Goal: Information Seeking & Learning: Check status

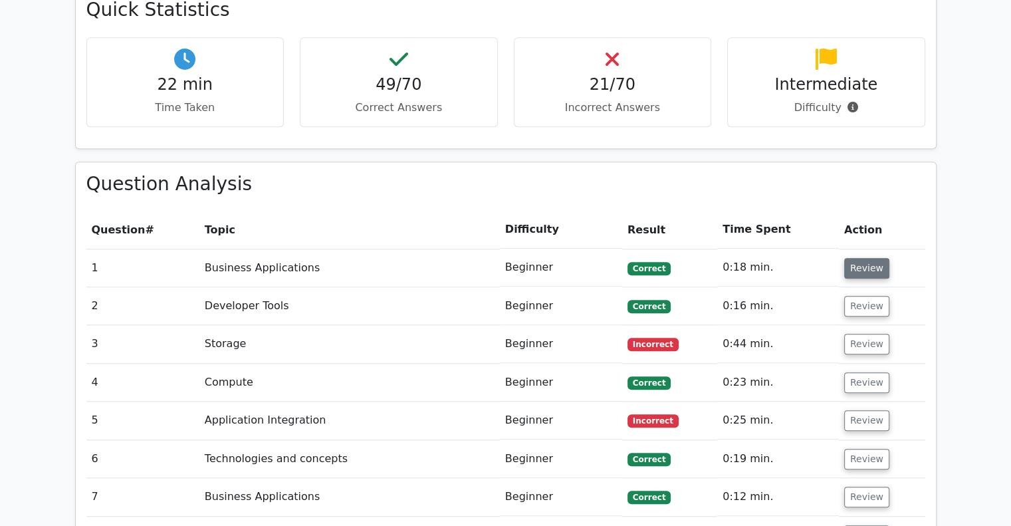
click at [845, 258] on button "Review" at bounding box center [866, 268] width 45 height 21
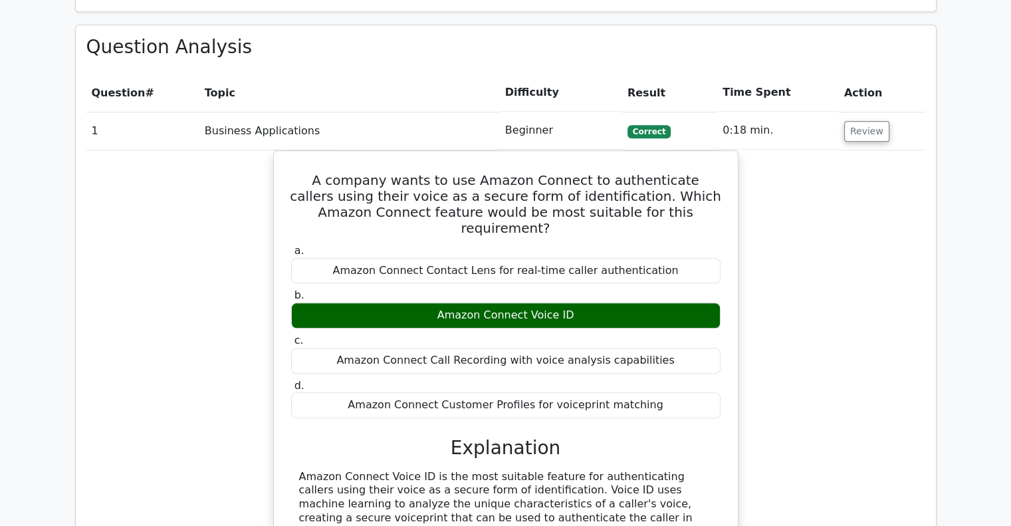
scroll to position [1383, 0]
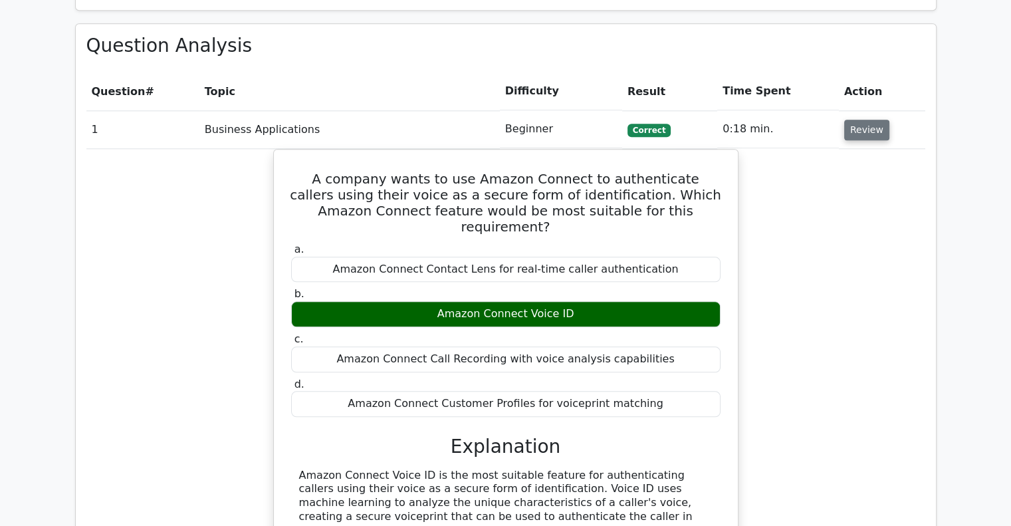
click at [858, 120] on button "Review" at bounding box center [866, 130] width 45 height 21
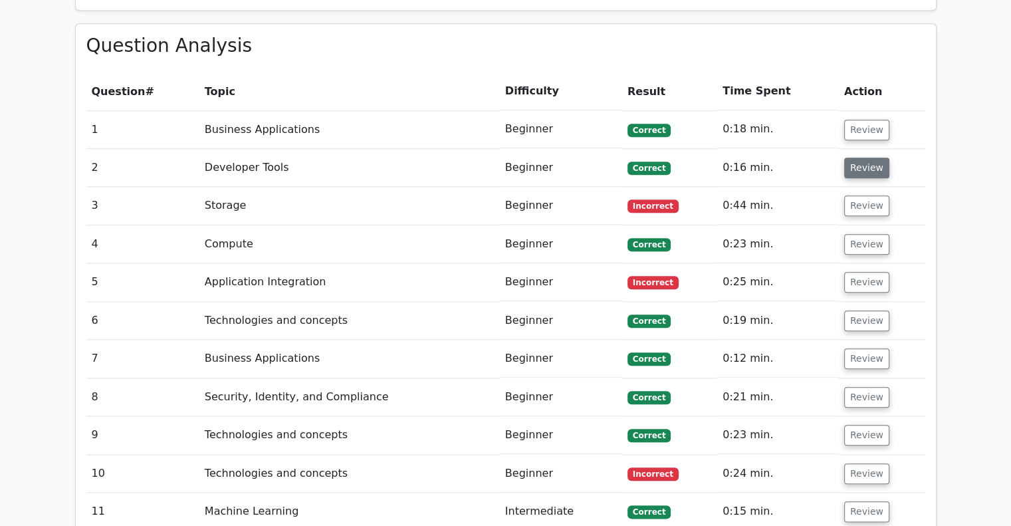
click at [865, 157] on button "Review" at bounding box center [866, 167] width 45 height 21
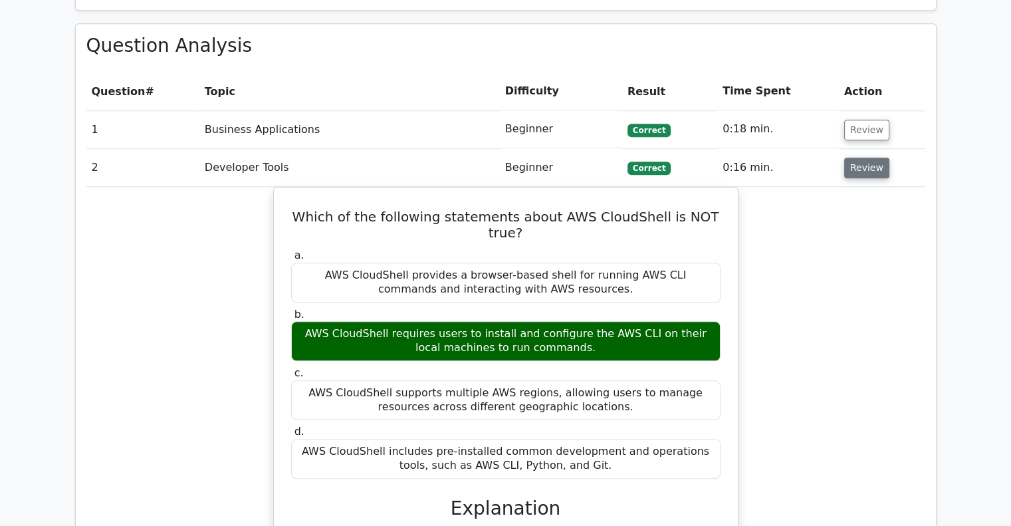
click at [865, 157] on button "Review" at bounding box center [866, 167] width 45 height 21
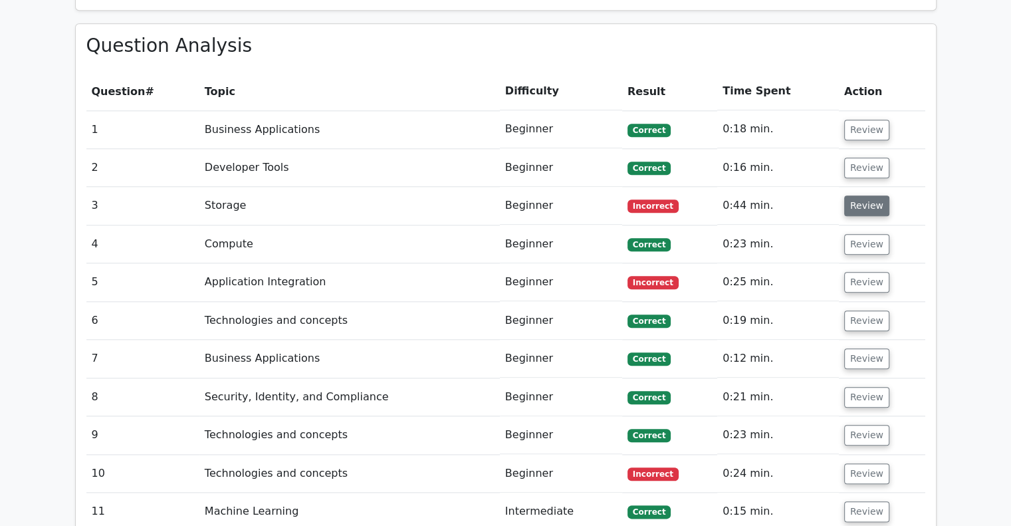
click at [866, 195] on button "Review" at bounding box center [866, 205] width 45 height 21
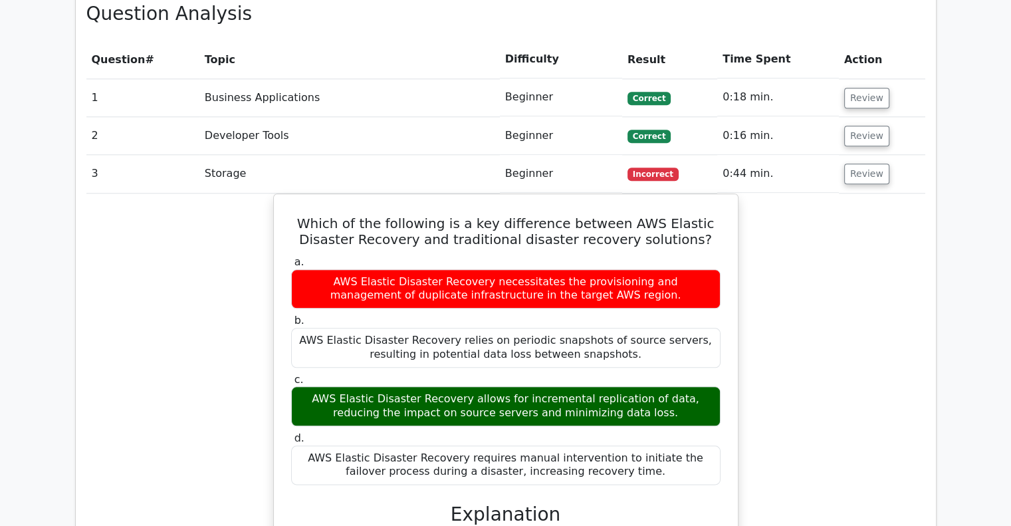
scroll to position [1416, 0]
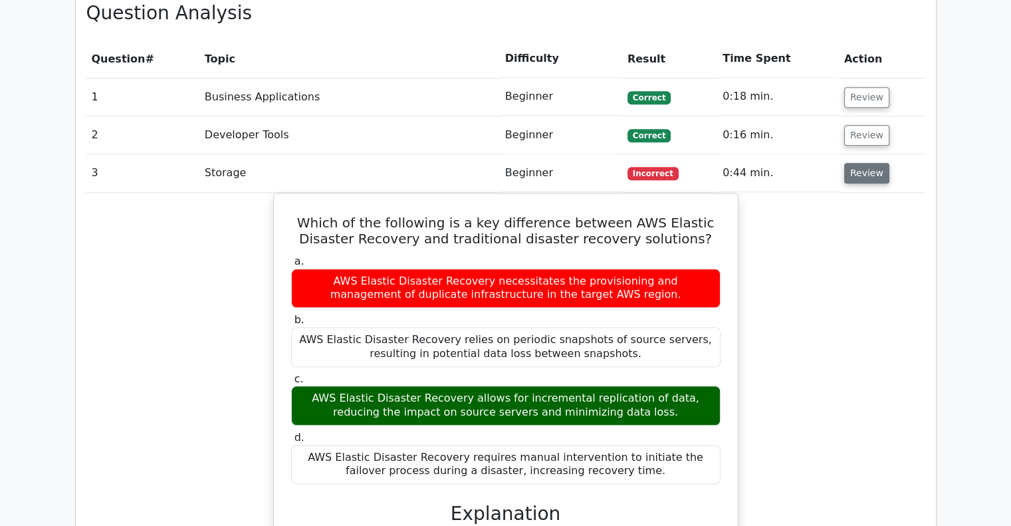
click at [864, 163] on button "Review" at bounding box center [866, 173] width 45 height 21
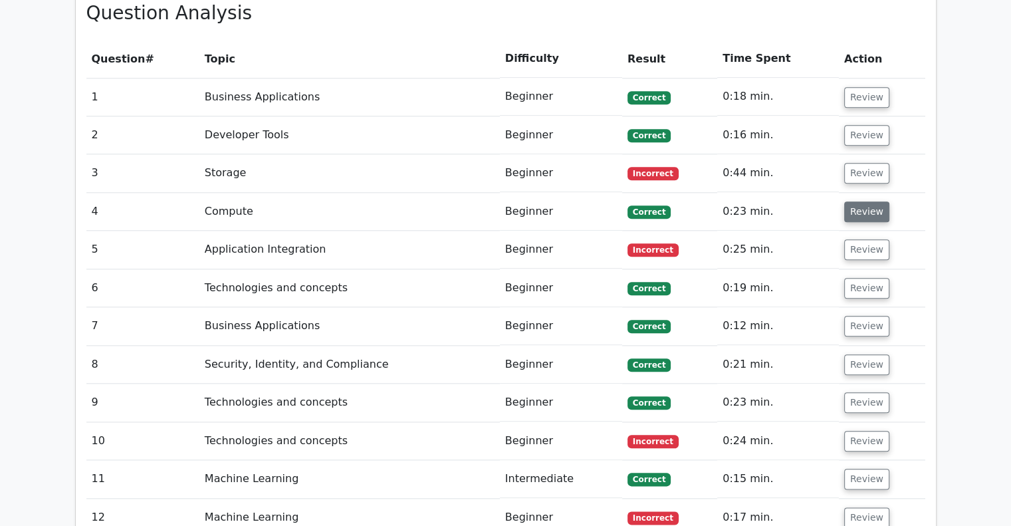
click at [858, 201] on button "Review" at bounding box center [866, 211] width 45 height 21
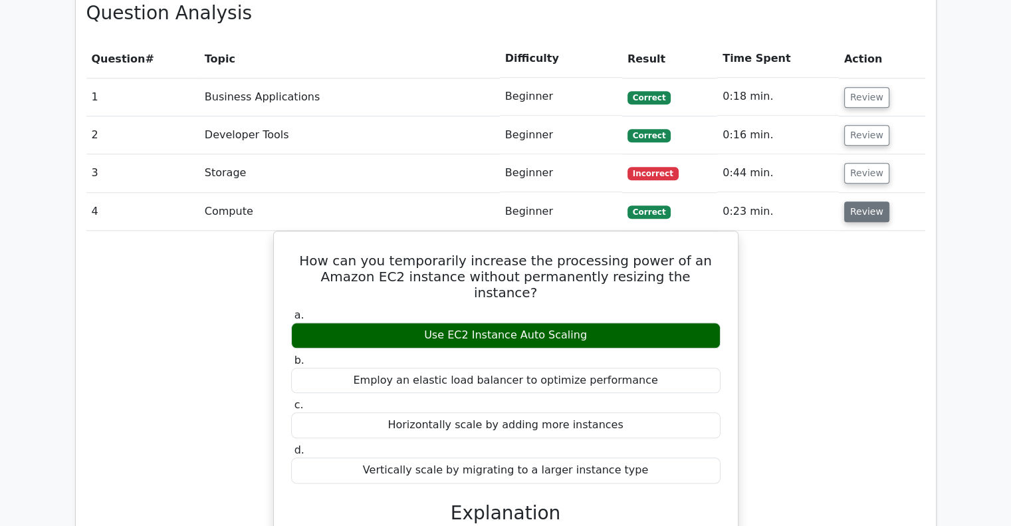
click at [864, 201] on button "Review" at bounding box center [866, 211] width 45 height 21
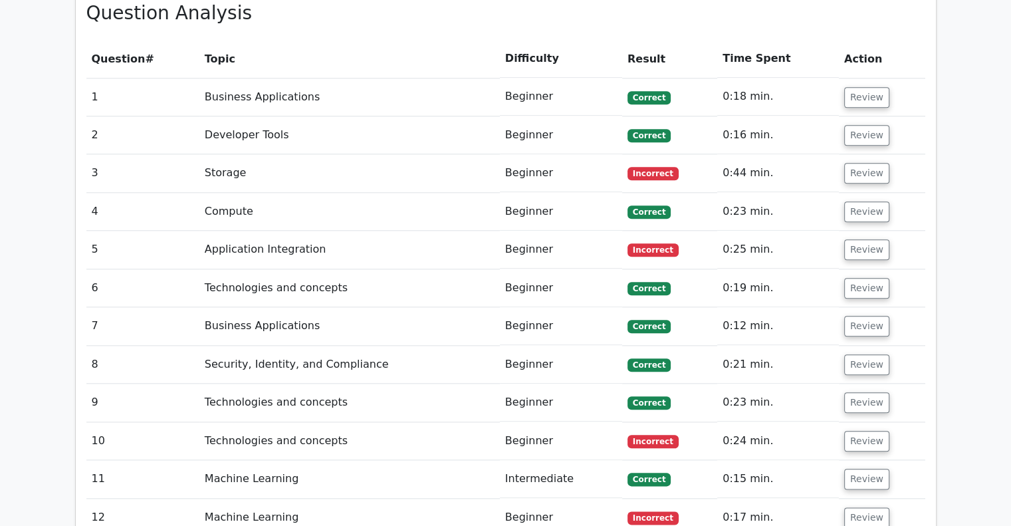
click at [857, 269] on td "Review" at bounding box center [882, 288] width 86 height 38
click at [868, 239] on button "Review" at bounding box center [866, 249] width 45 height 21
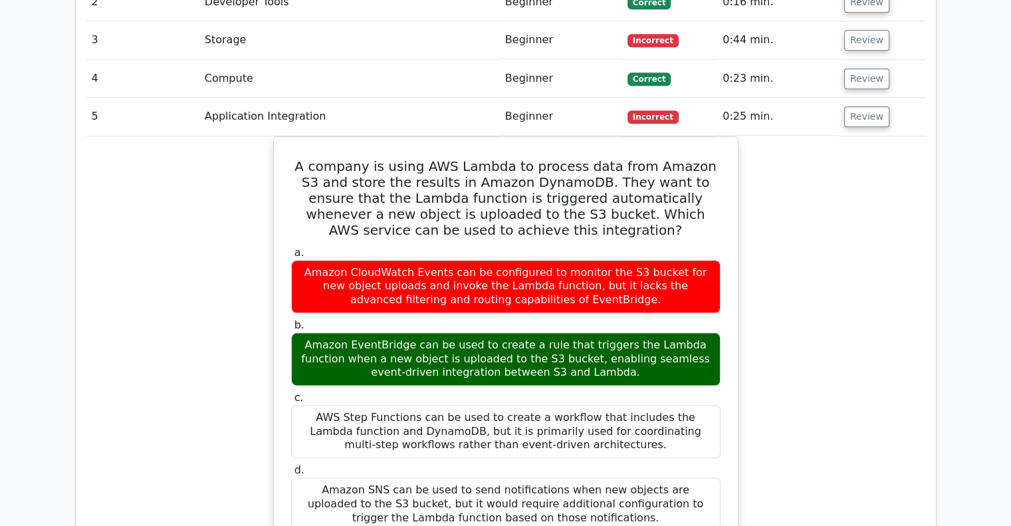
scroll to position [1555, 0]
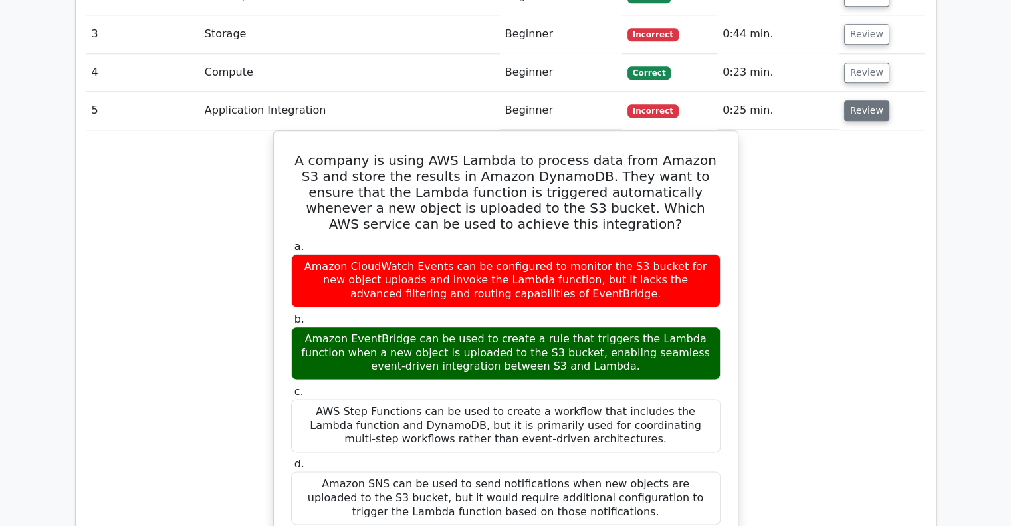
click at [854, 100] on button "Review" at bounding box center [866, 110] width 45 height 21
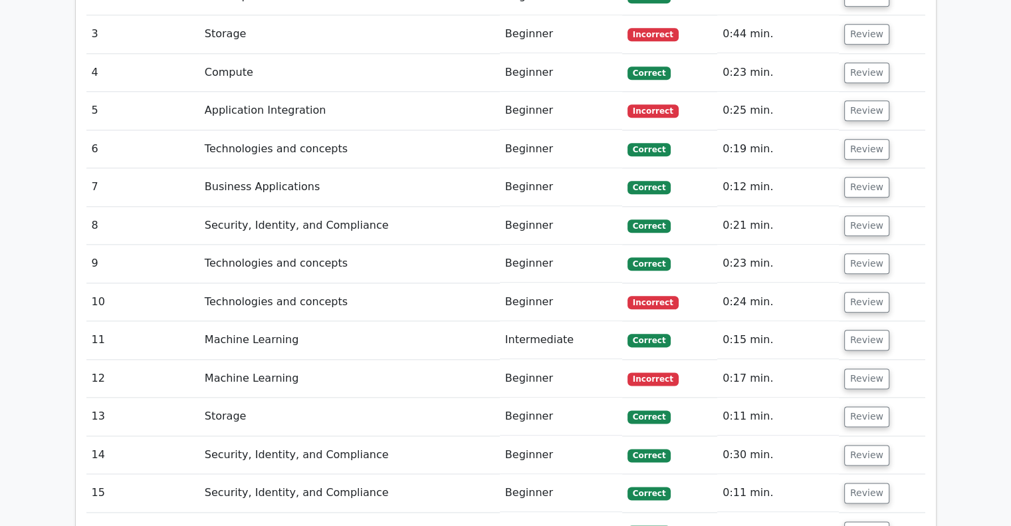
click at [858, 130] on td "Review" at bounding box center [882, 149] width 86 height 38
click at [863, 139] on button "Review" at bounding box center [866, 149] width 45 height 21
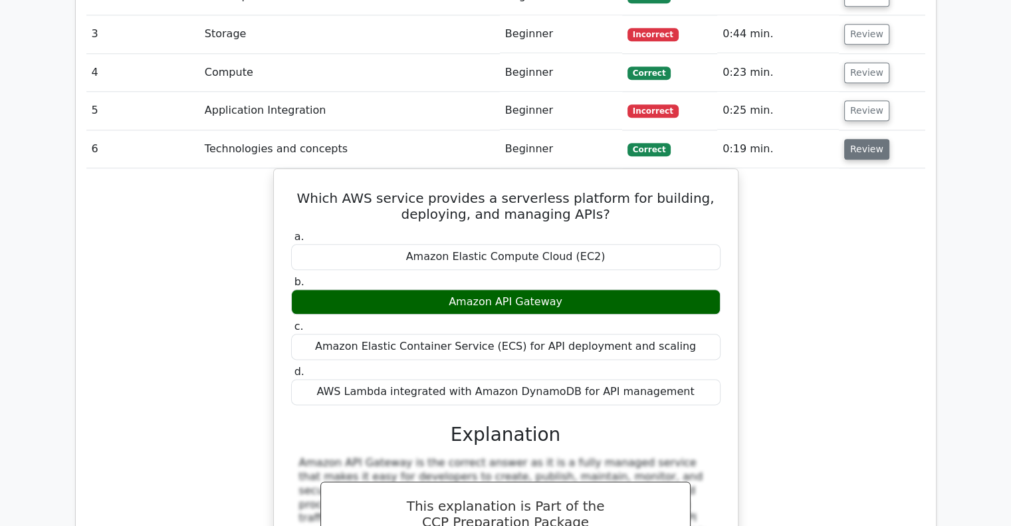
click at [851, 139] on button "Review" at bounding box center [866, 149] width 45 height 21
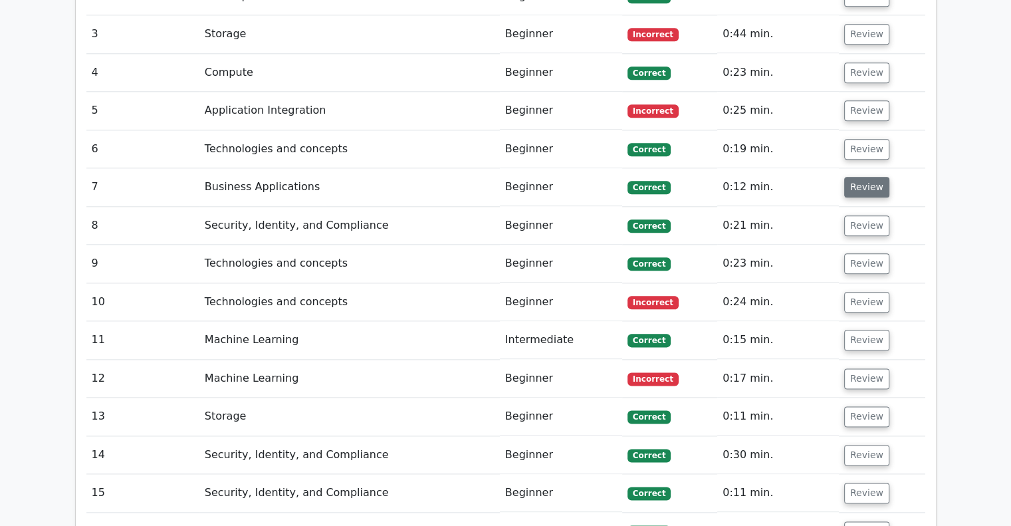
click at [874, 177] on button "Review" at bounding box center [866, 187] width 45 height 21
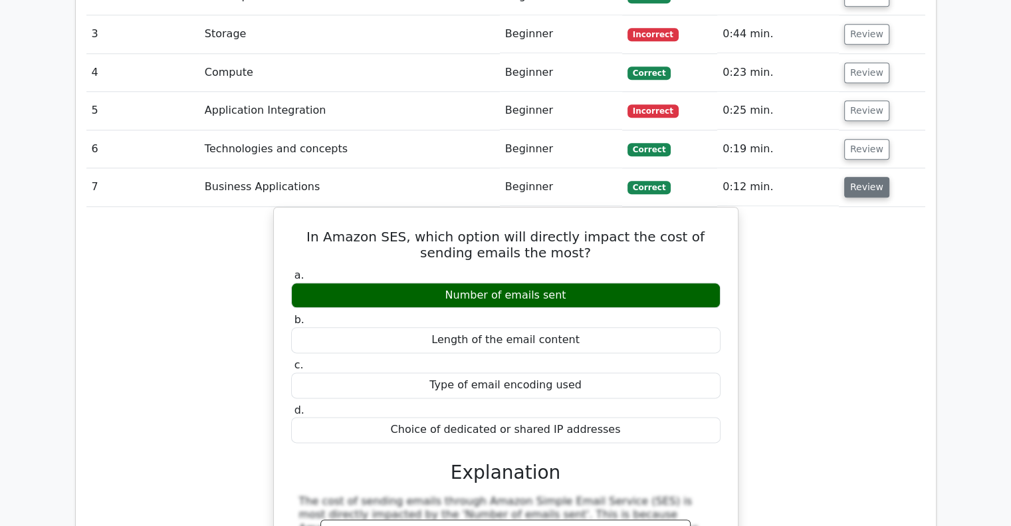
click at [864, 177] on button "Review" at bounding box center [866, 187] width 45 height 21
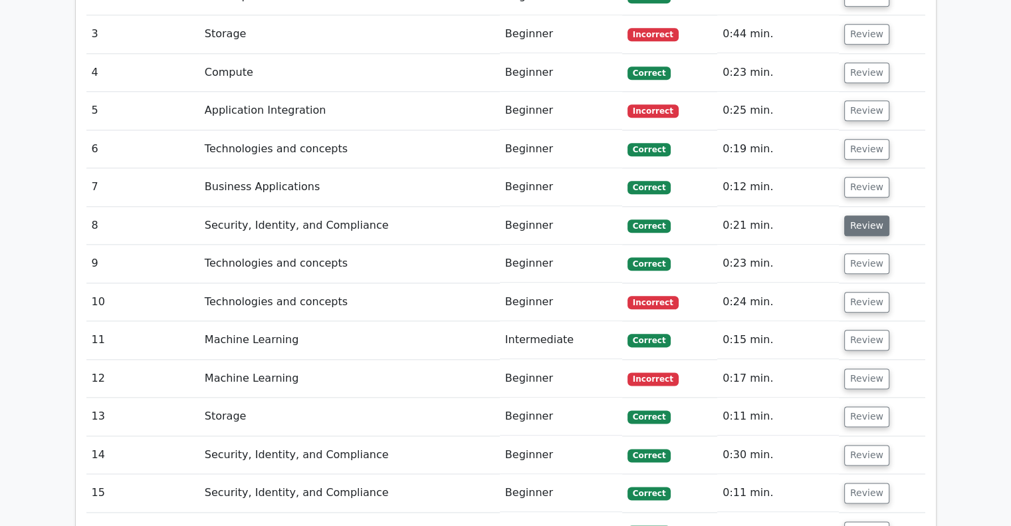
click at [861, 215] on button "Review" at bounding box center [866, 225] width 45 height 21
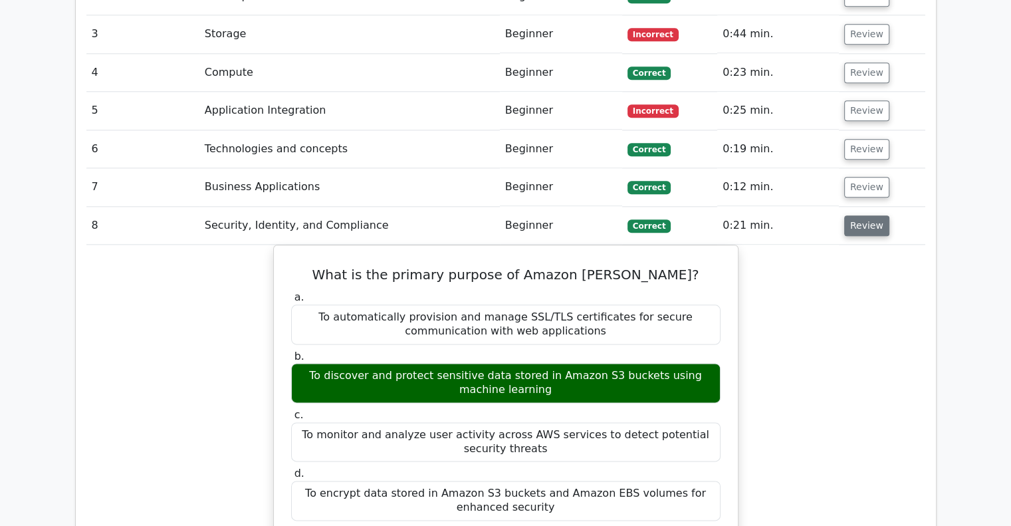
click at [864, 215] on button "Review" at bounding box center [866, 225] width 45 height 21
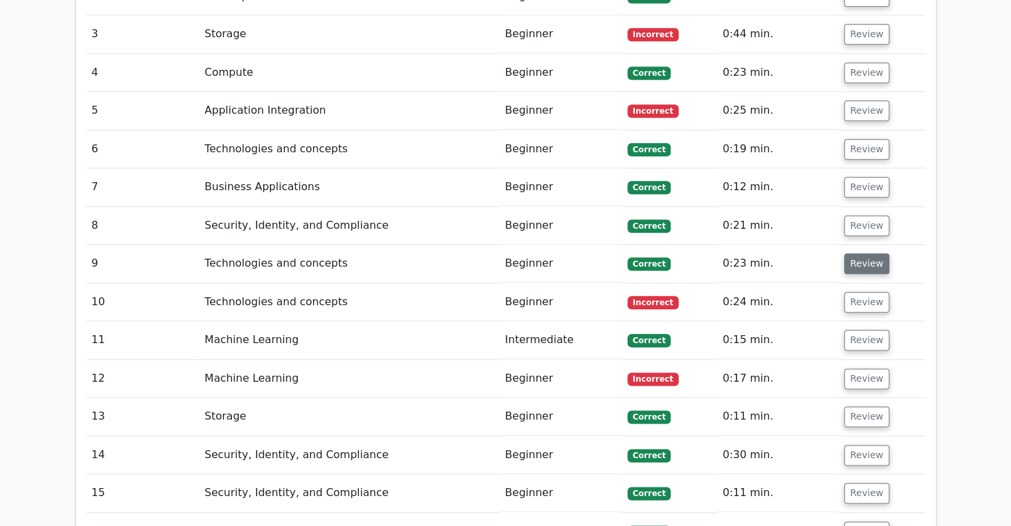
click at [864, 253] on button "Review" at bounding box center [866, 263] width 45 height 21
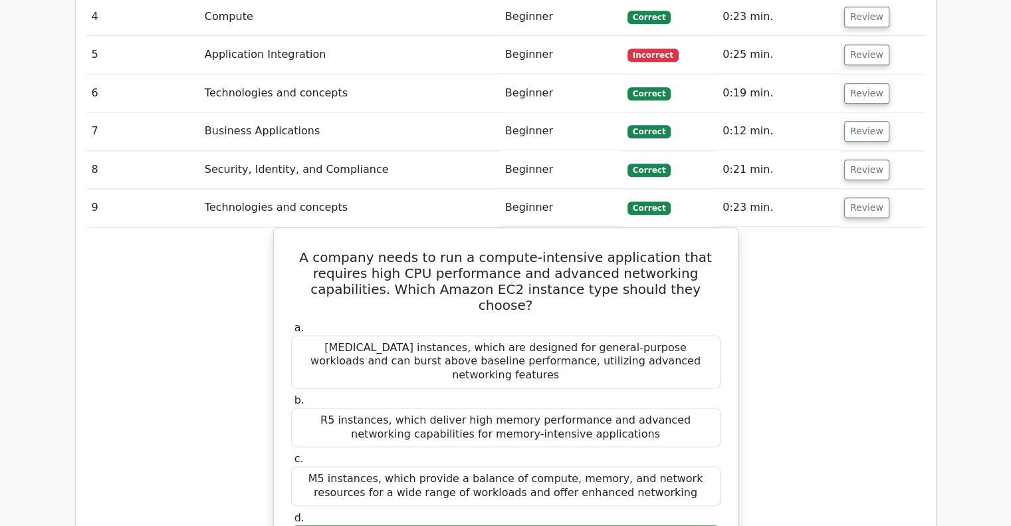
scroll to position [1611, 0]
click at [869, 197] on button "Review" at bounding box center [866, 207] width 45 height 21
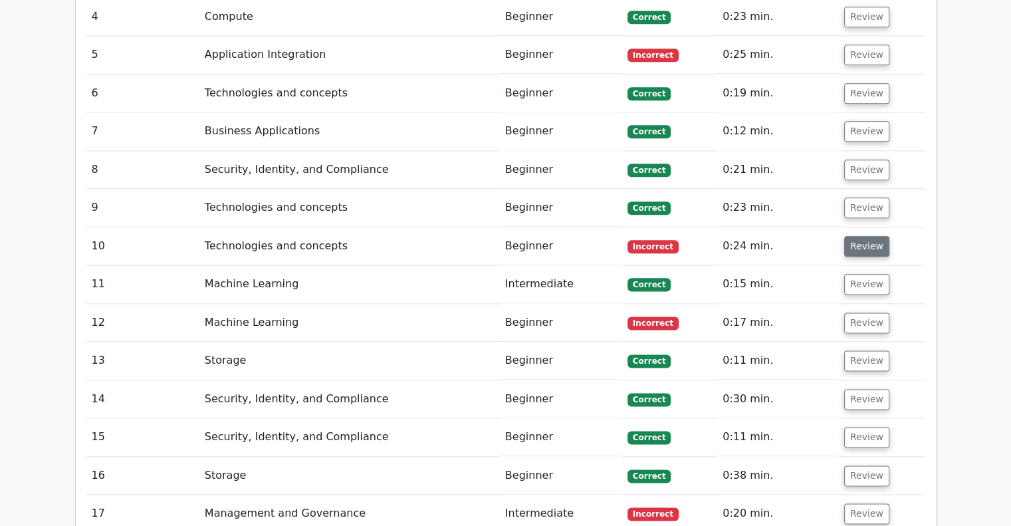
click at [857, 236] on button "Review" at bounding box center [866, 246] width 45 height 21
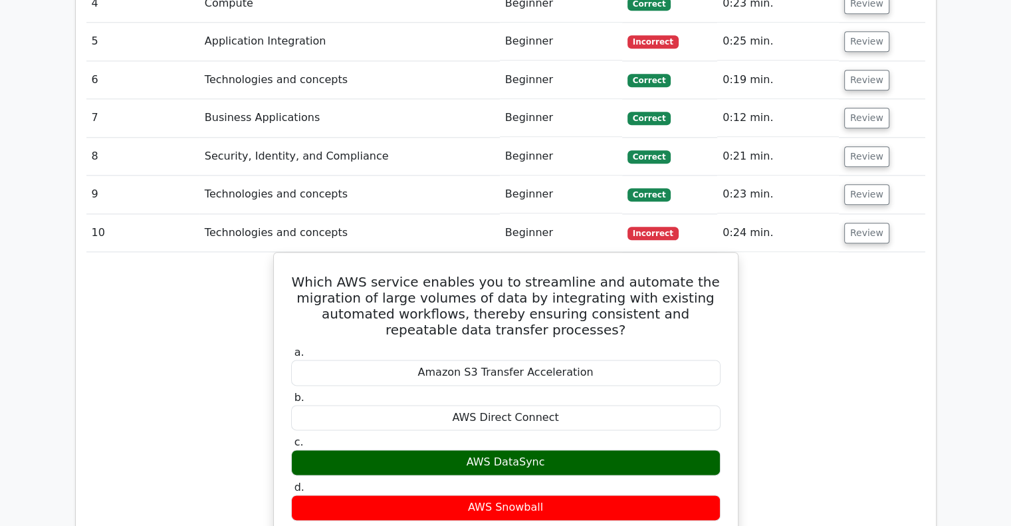
scroll to position [1624, 0]
click at [861, 223] on button "Review" at bounding box center [866, 233] width 45 height 21
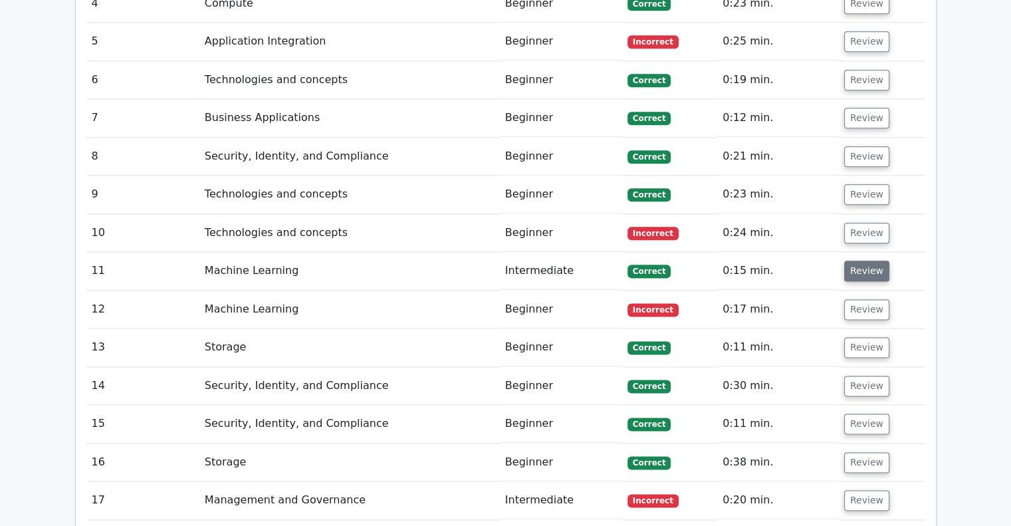
click at [858, 260] on button "Review" at bounding box center [866, 270] width 45 height 21
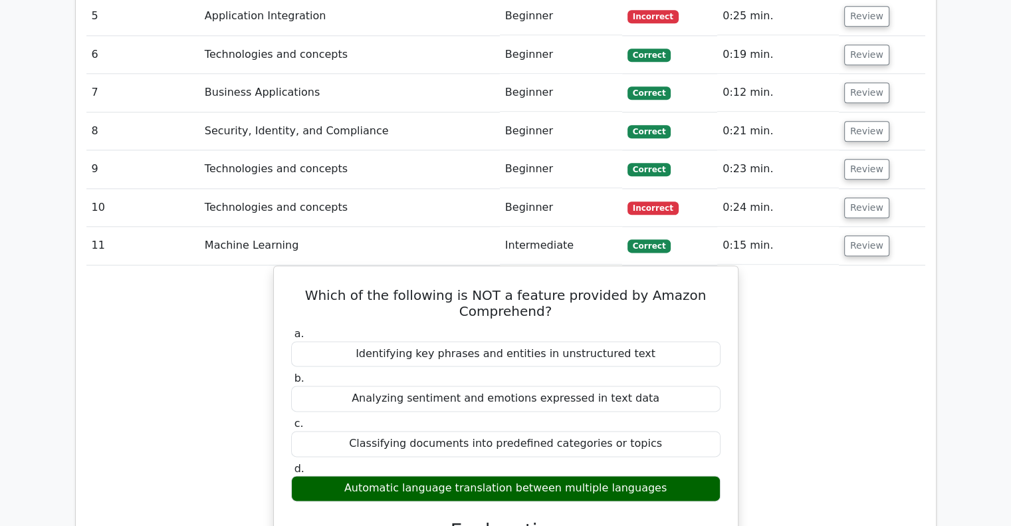
scroll to position [1650, 0]
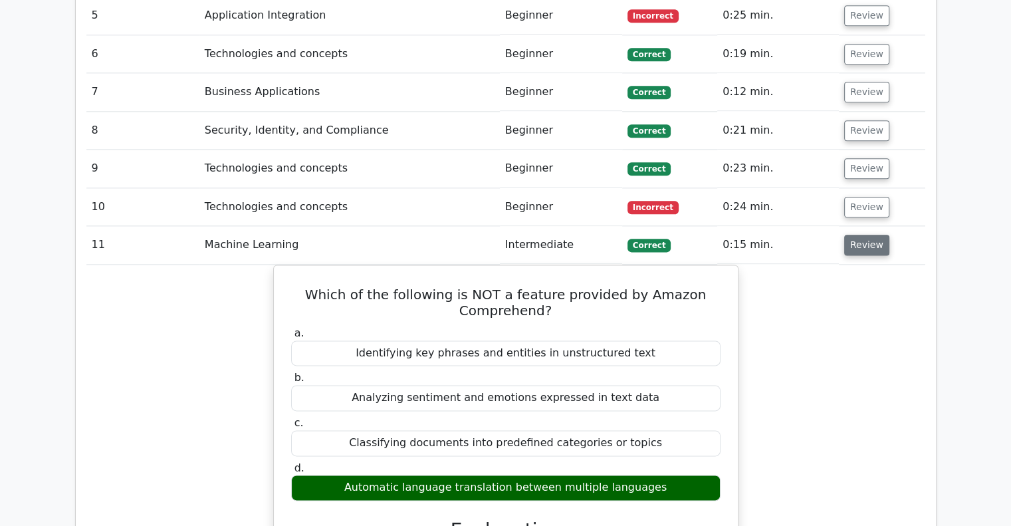
click at [863, 235] on button "Review" at bounding box center [866, 245] width 45 height 21
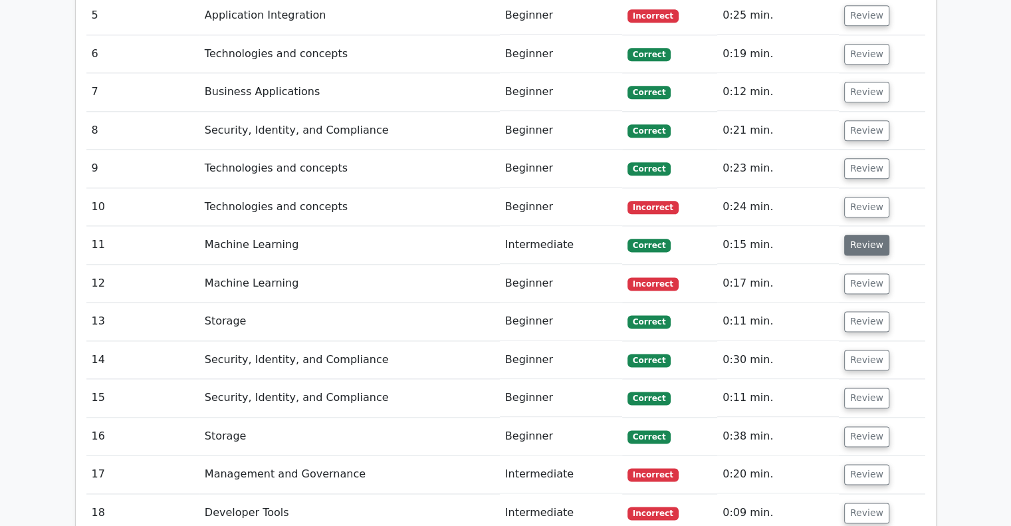
click at [863, 235] on button "Review" at bounding box center [866, 245] width 45 height 21
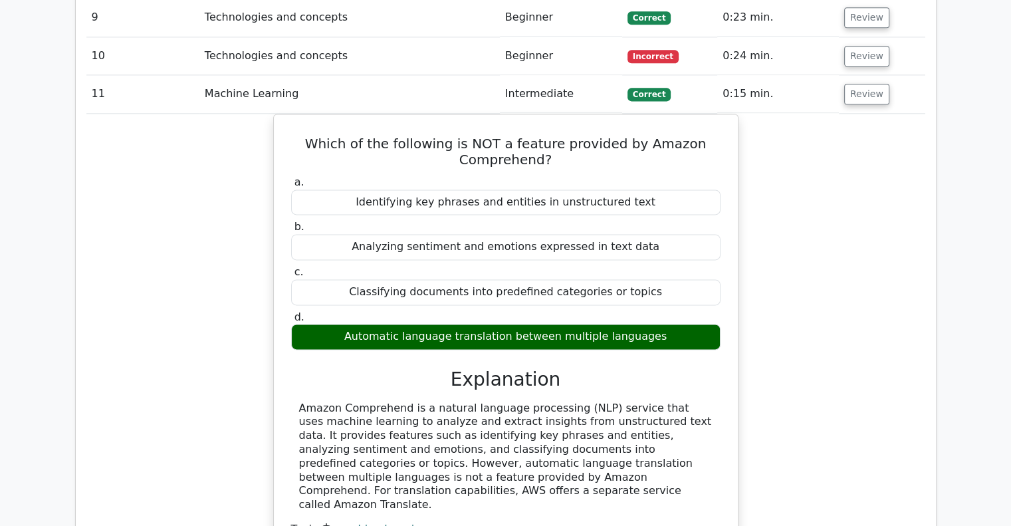
scroll to position [1801, 0]
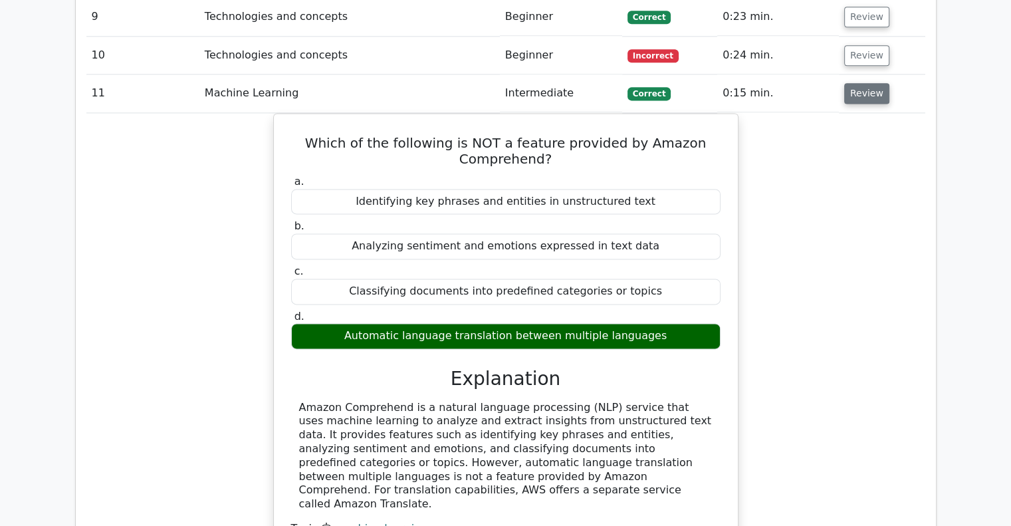
click at [868, 83] on button "Review" at bounding box center [866, 93] width 45 height 21
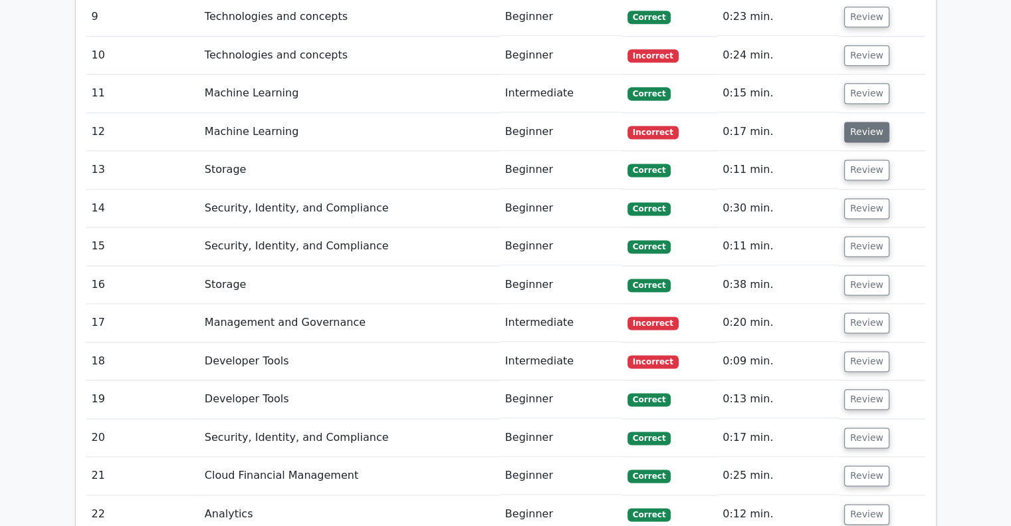
click at [866, 122] on button "Review" at bounding box center [866, 132] width 45 height 21
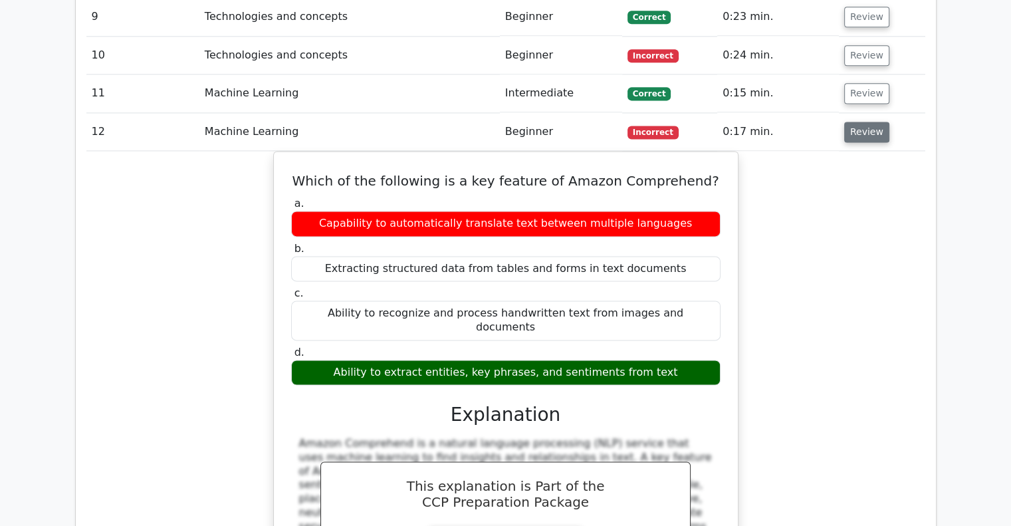
click at [859, 122] on button "Review" at bounding box center [866, 132] width 45 height 21
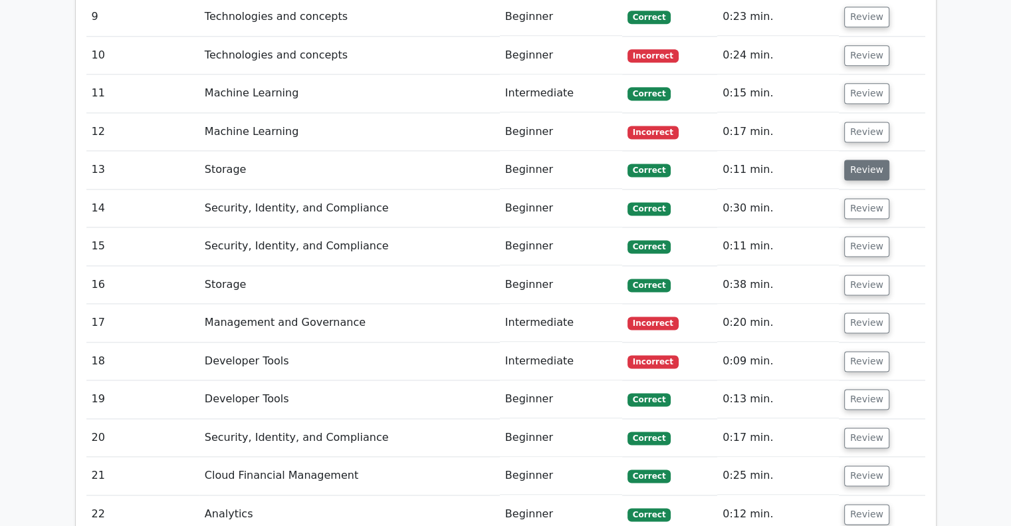
click at [858, 159] on button "Review" at bounding box center [866, 169] width 45 height 21
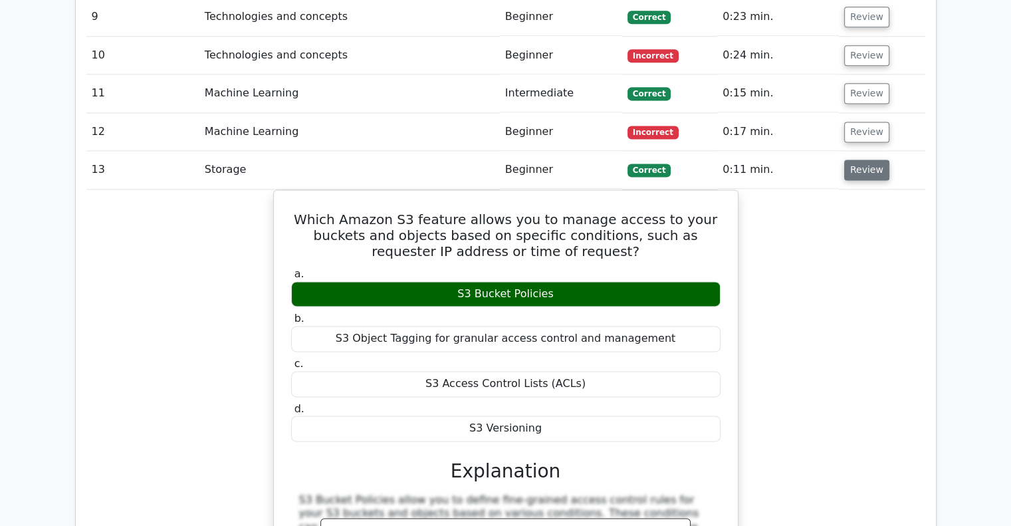
click at [862, 159] on button "Review" at bounding box center [866, 169] width 45 height 21
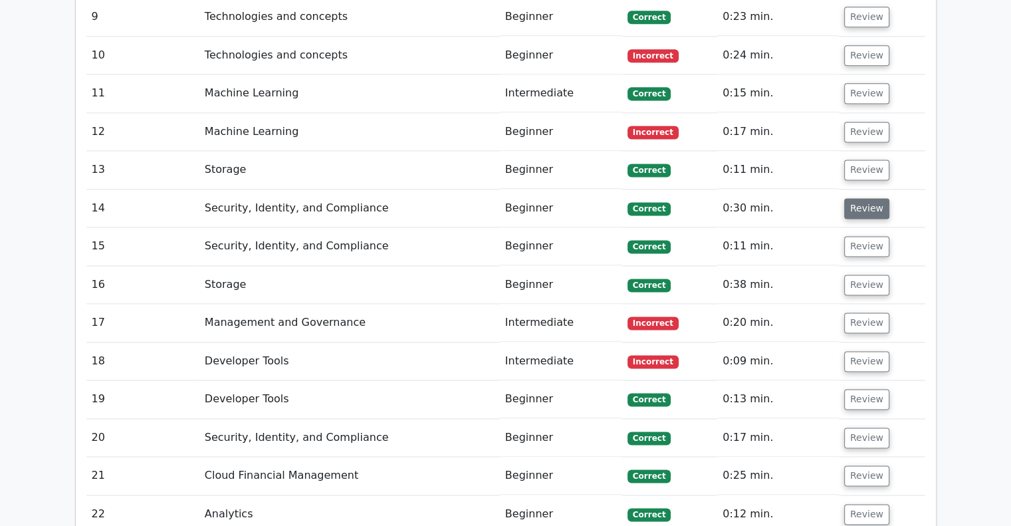
click at [874, 198] on button "Review" at bounding box center [866, 208] width 45 height 21
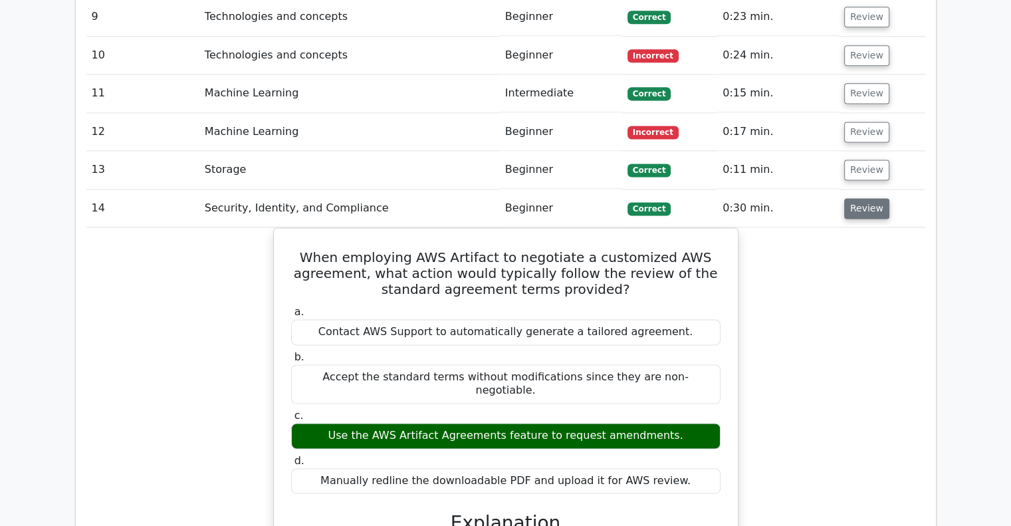
click at [874, 198] on button "Review" at bounding box center [866, 208] width 45 height 21
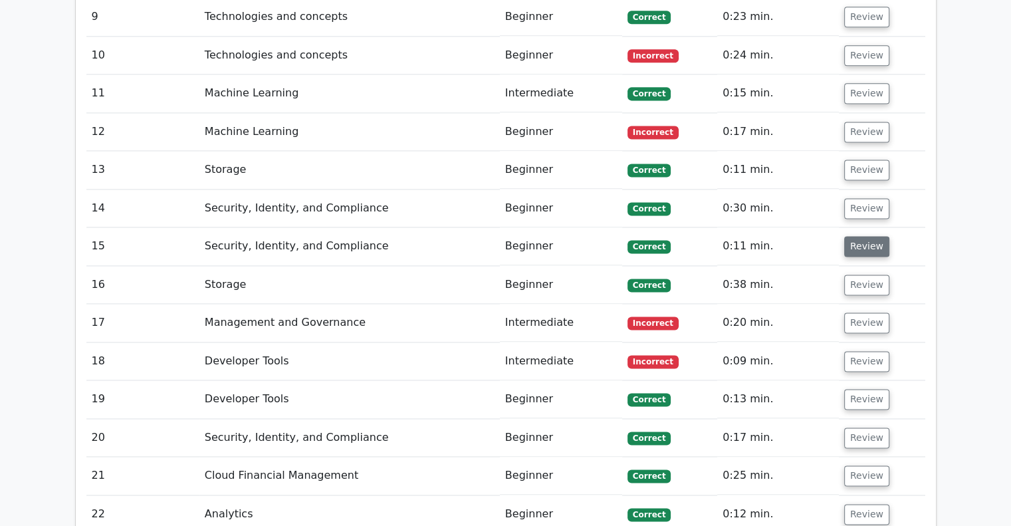
click at [868, 236] on button "Review" at bounding box center [866, 246] width 45 height 21
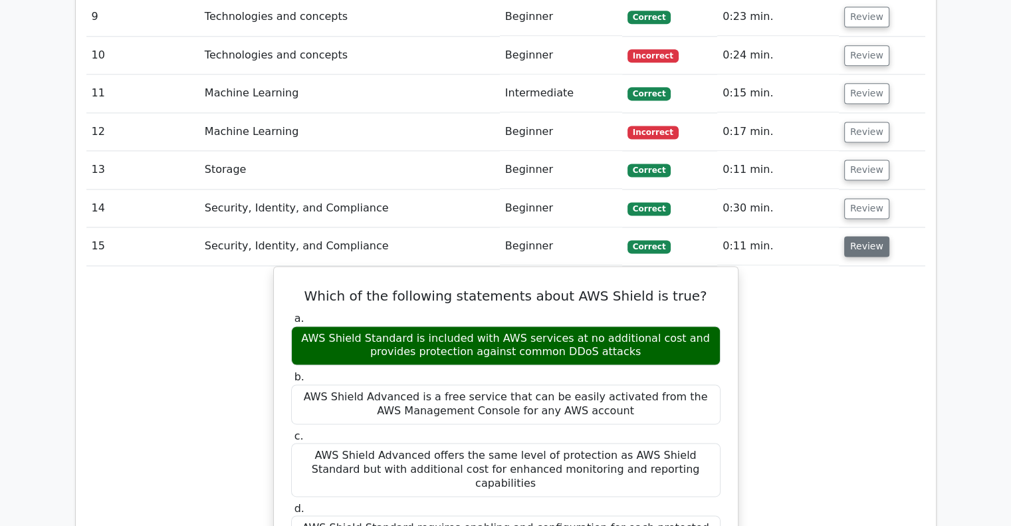
click at [872, 236] on button "Review" at bounding box center [866, 246] width 45 height 21
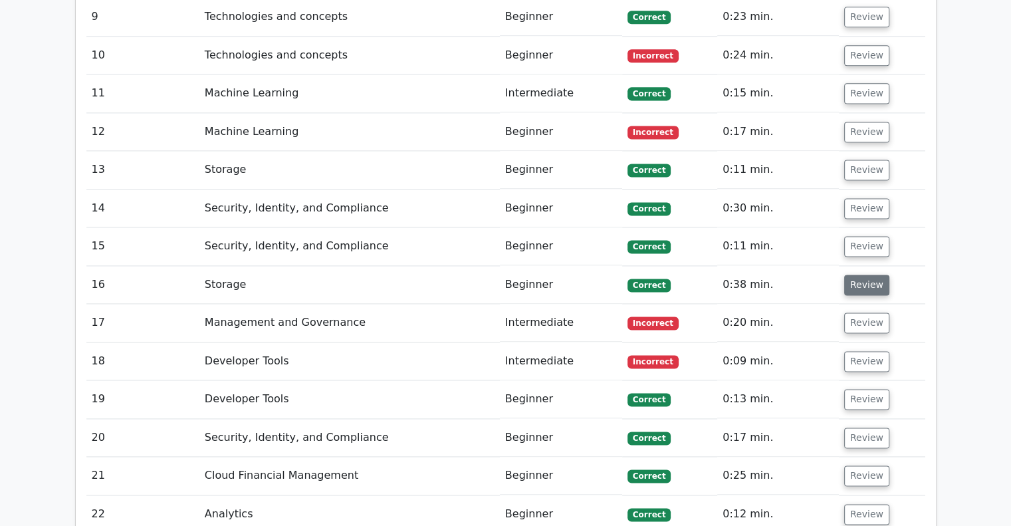
click at [849, 274] on button "Review" at bounding box center [866, 284] width 45 height 21
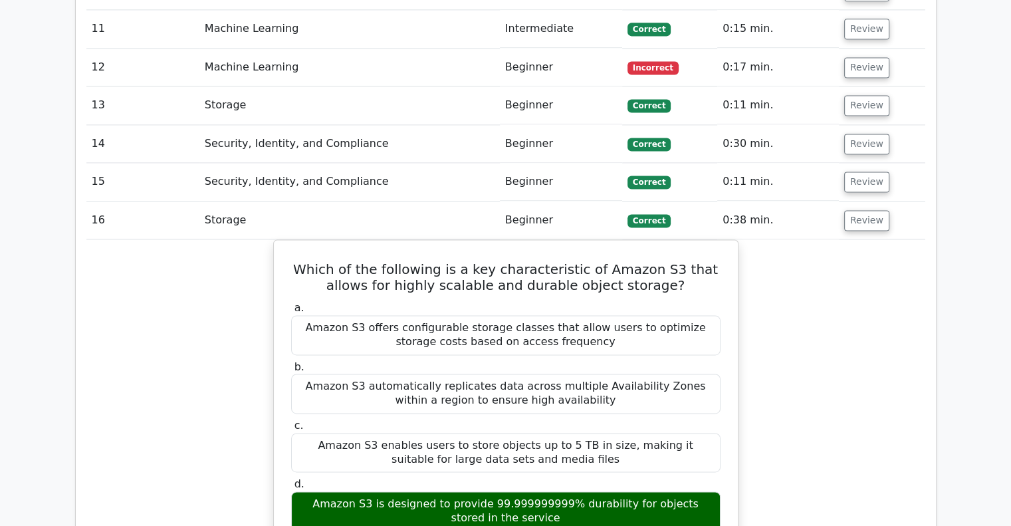
scroll to position [1871, 0]
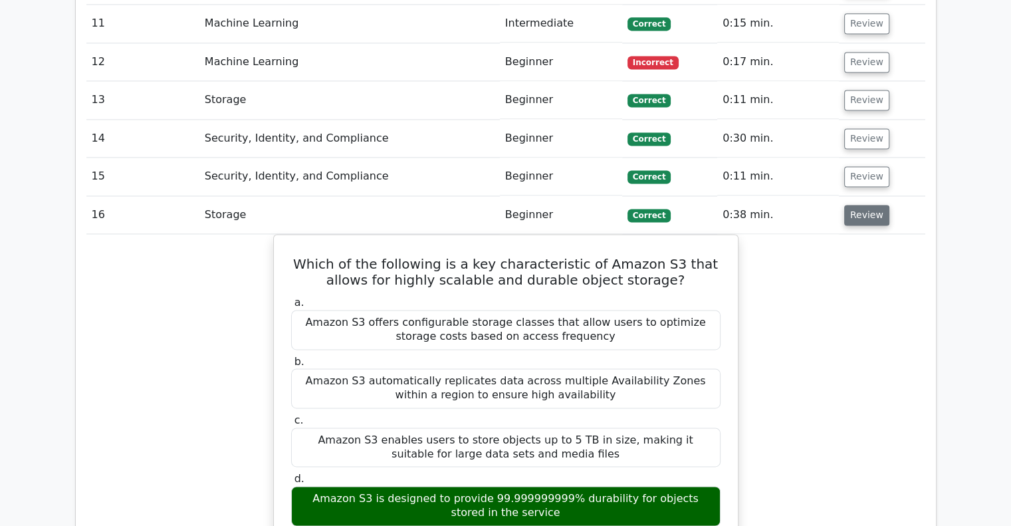
click at [866, 205] on button "Review" at bounding box center [866, 215] width 45 height 21
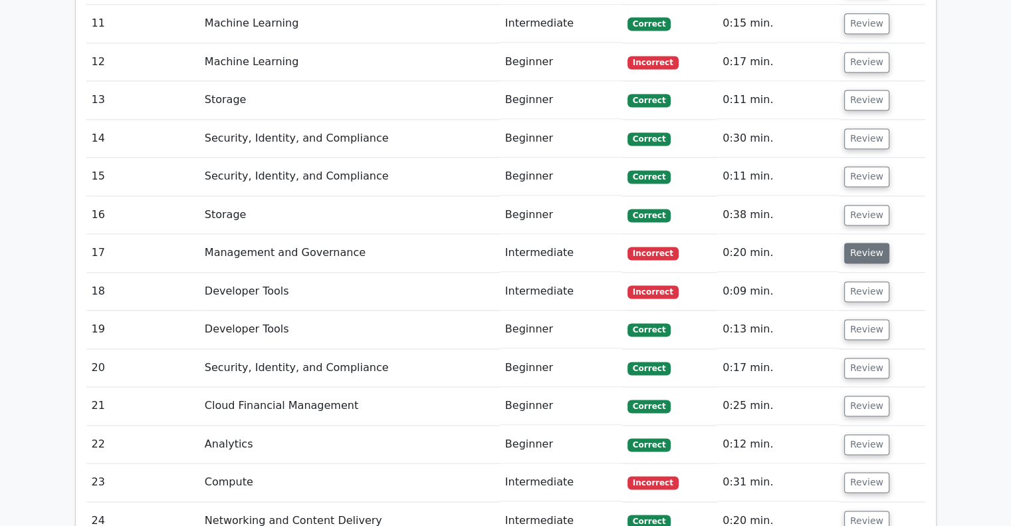
click at [865, 243] on button "Review" at bounding box center [866, 253] width 45 height 21
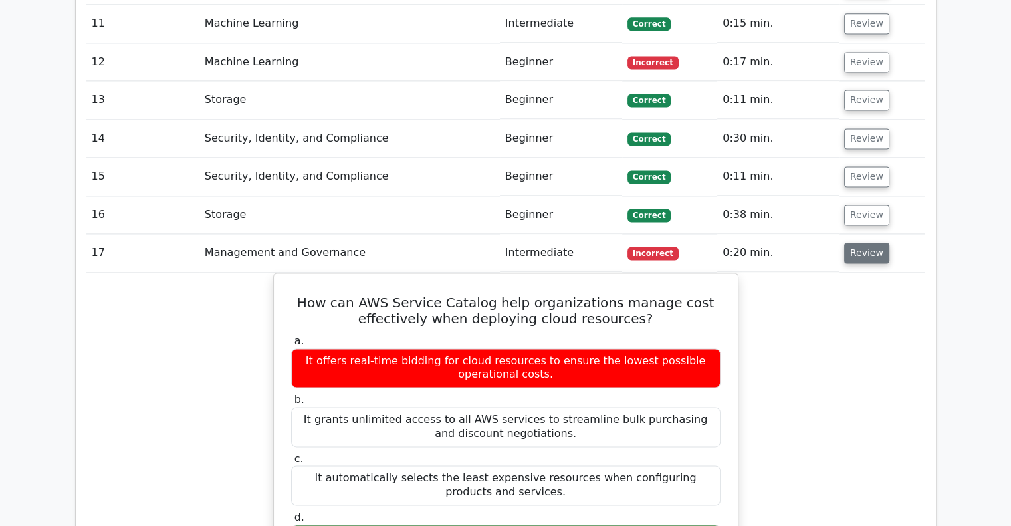
click at [866, 243] on button "Review" at bounding box center [866, 253] width 45 height 21
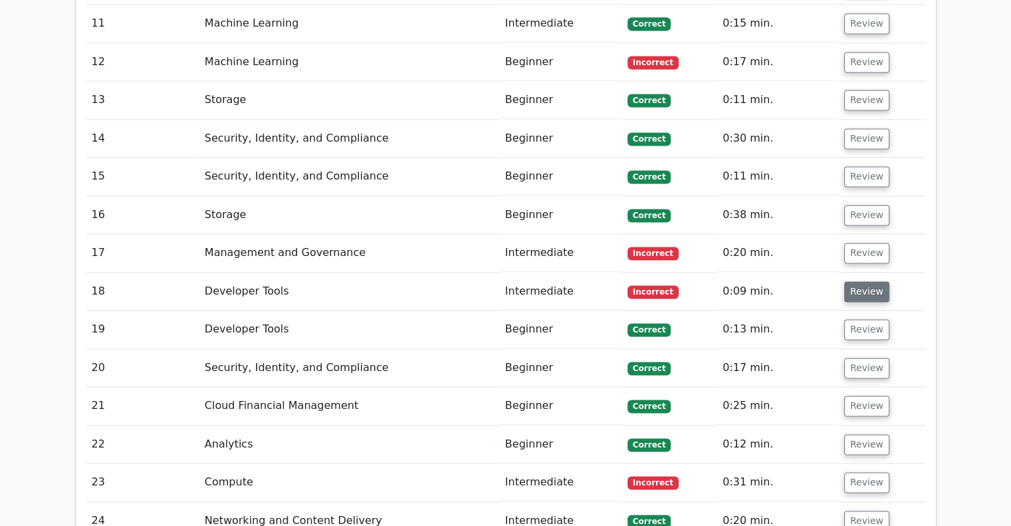
click at [869, 281] on button "Review" at bounding box center [866, 291] width 45 height 21
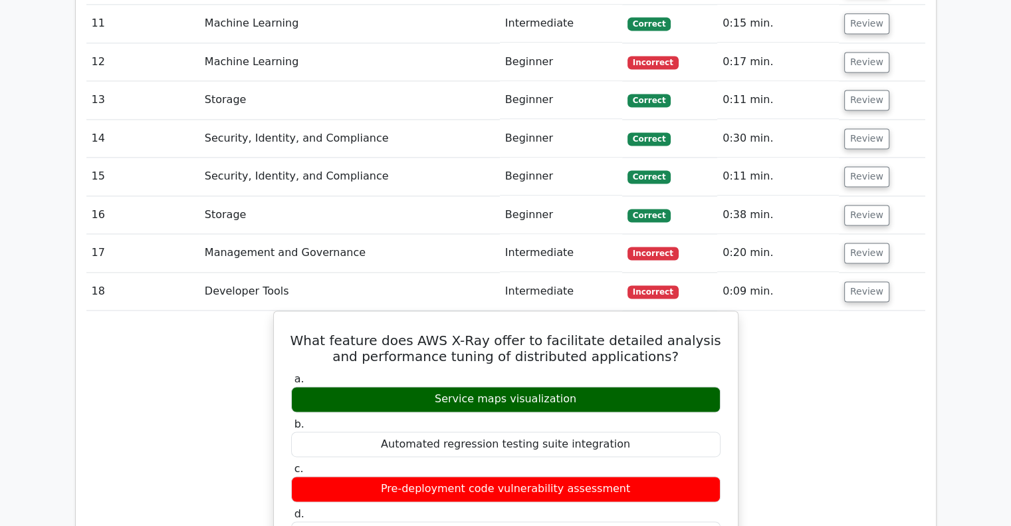
scroll to position [1884, 0]
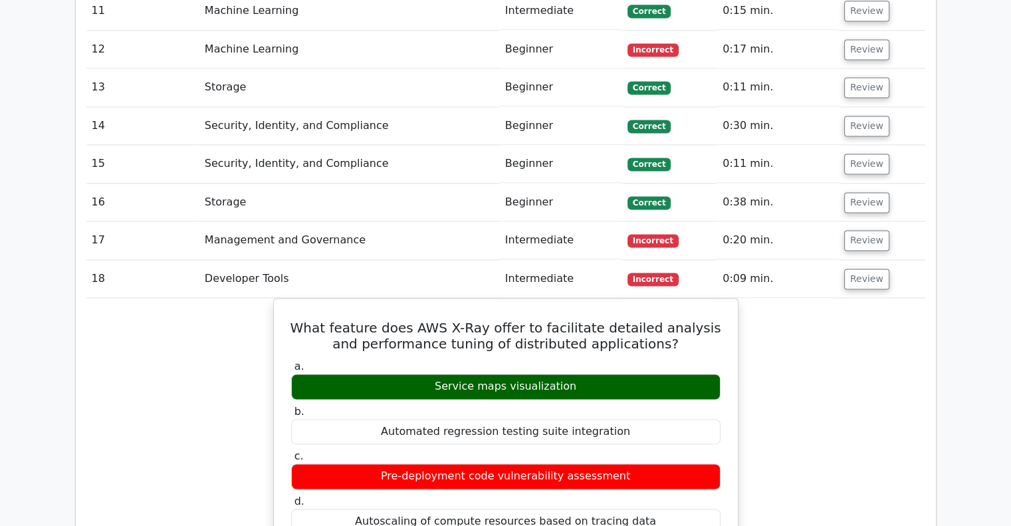
drag, startPoint x: 892, startPoint y: 300, endPoint x: 775, endPoint y: 283, distance: 118.8
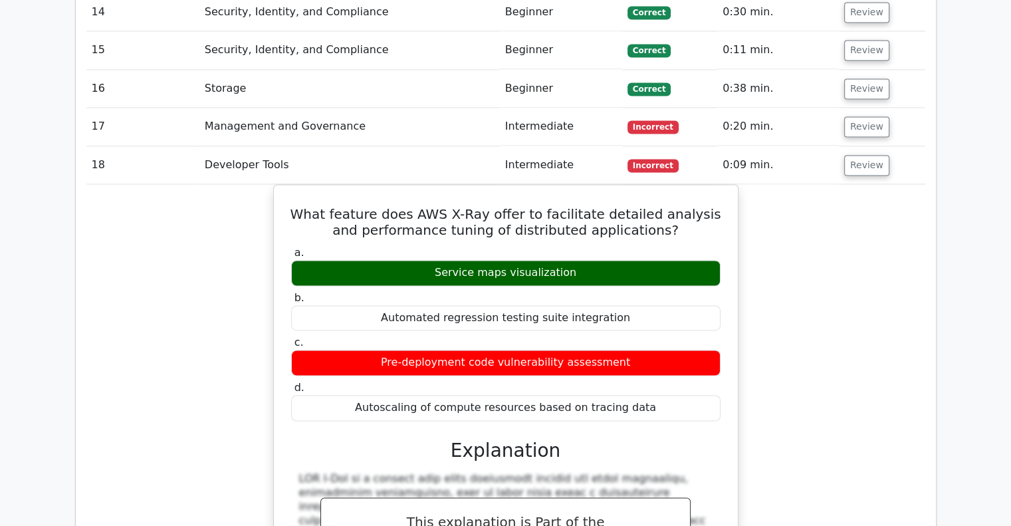
scroll to position [2012, 0]
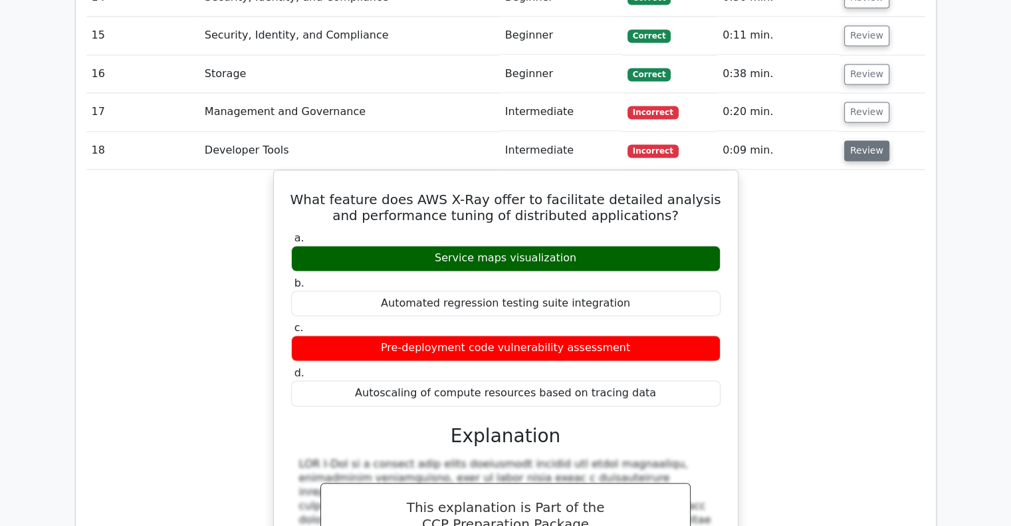
click at [861, 140] on button "Review" at bounding box center [866, 150] width 45 height 21
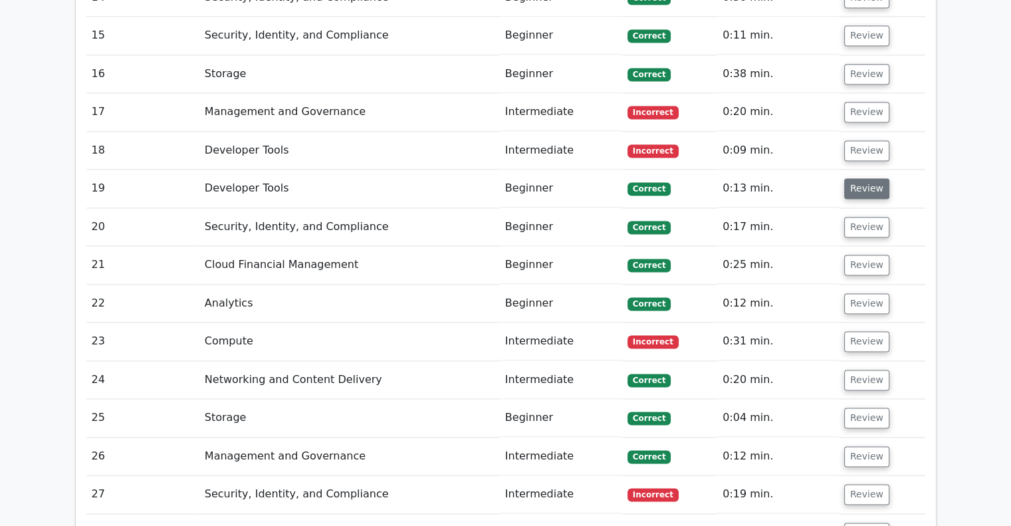
click at [862, 178] on button "Review" at bounding box center [866, 188] width 45 height 21
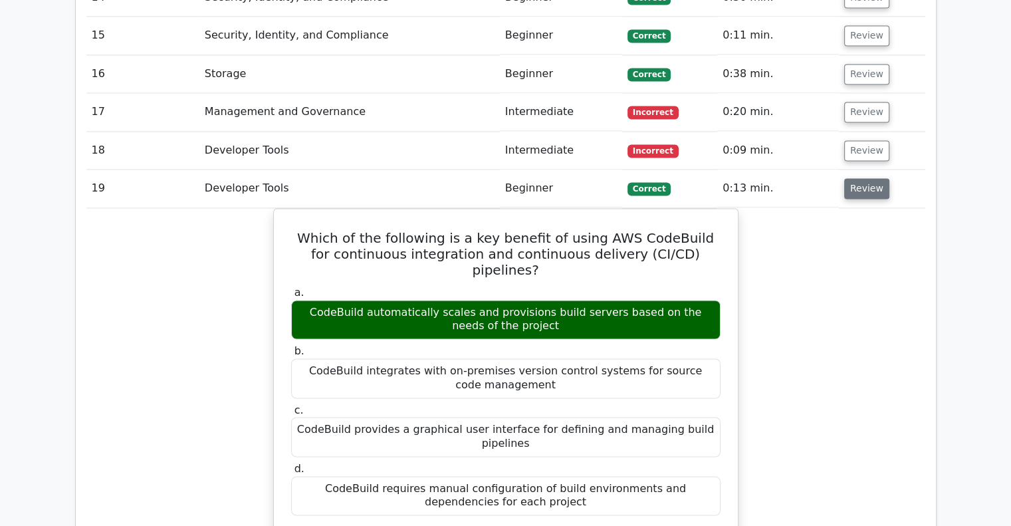
click at [862, 178] on button "Review" at bounding box center [866, 188] width 45 height 21
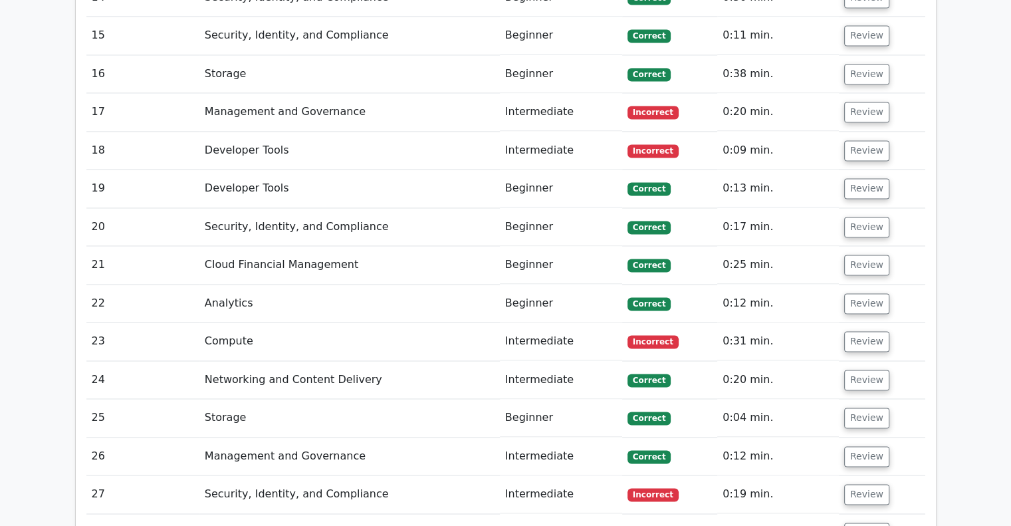
click at [902, 208] on td "Review" at bounding box center [882, 227] width 86 height 38
click at [850, 178] on button "Review" at bounding box center [866, 188] width 45 height 21
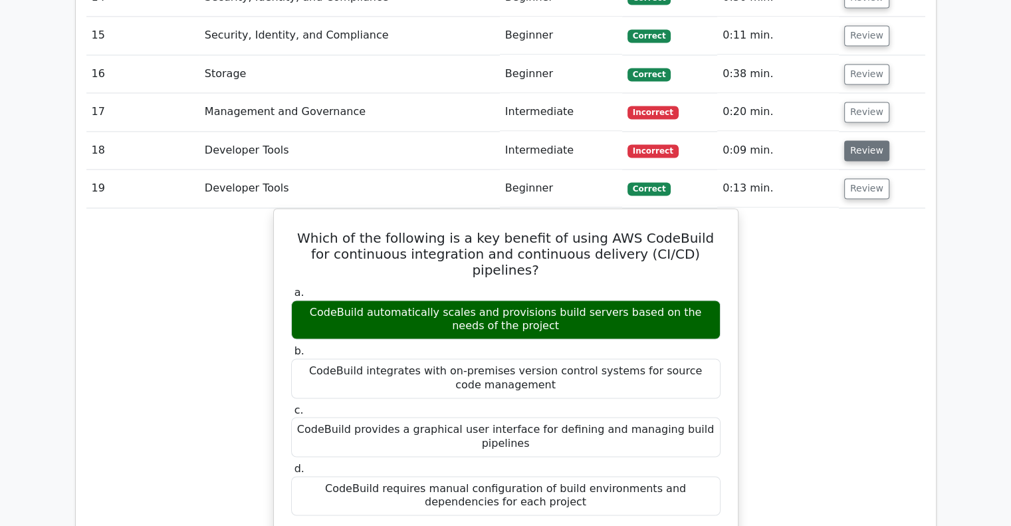
click at [856, 140] on button "Review" at bounding box center [866, 150] width 45 height 21
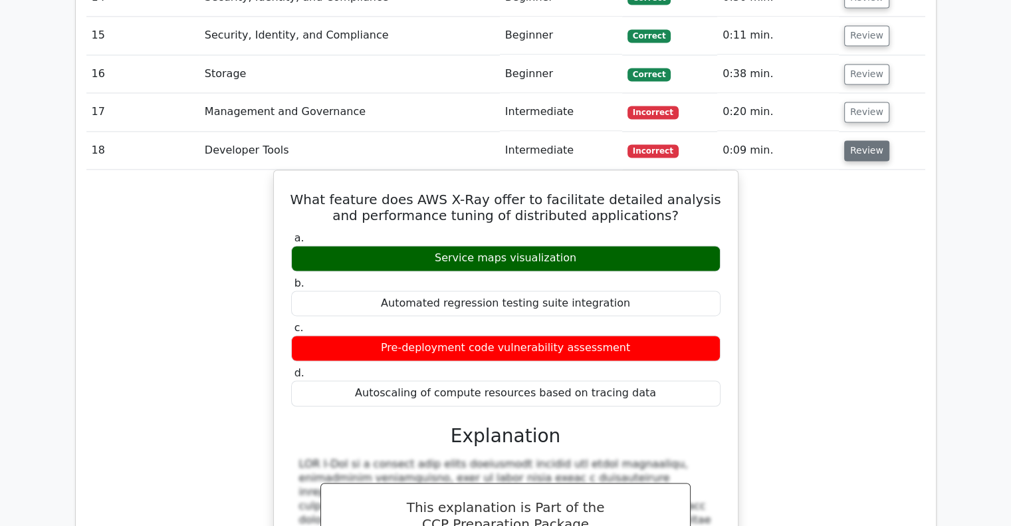
click at [856, 140] on button "Review" at bounding box center [866, 150] width 45 height 21
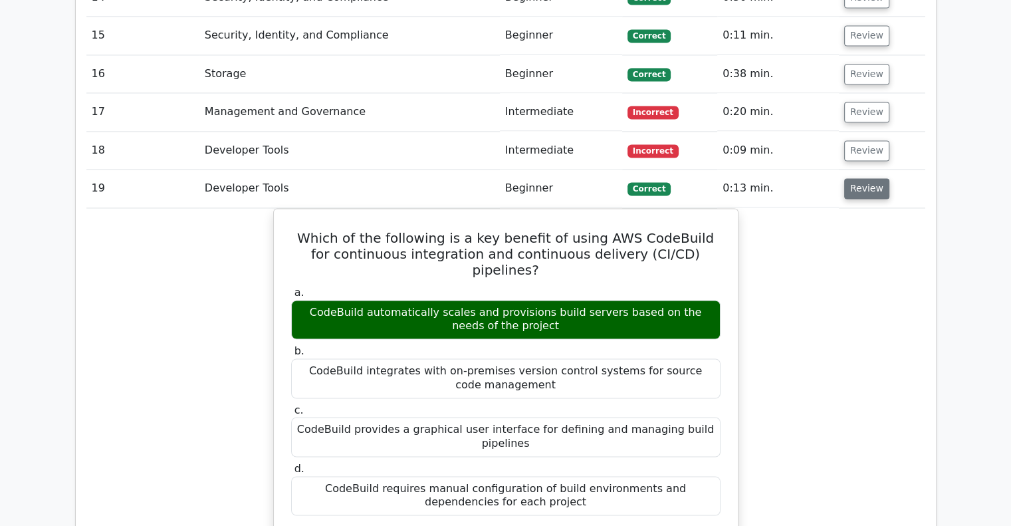
click at [878, 178] on button "Review" at bounding box center [866, 188] width 45 height 21
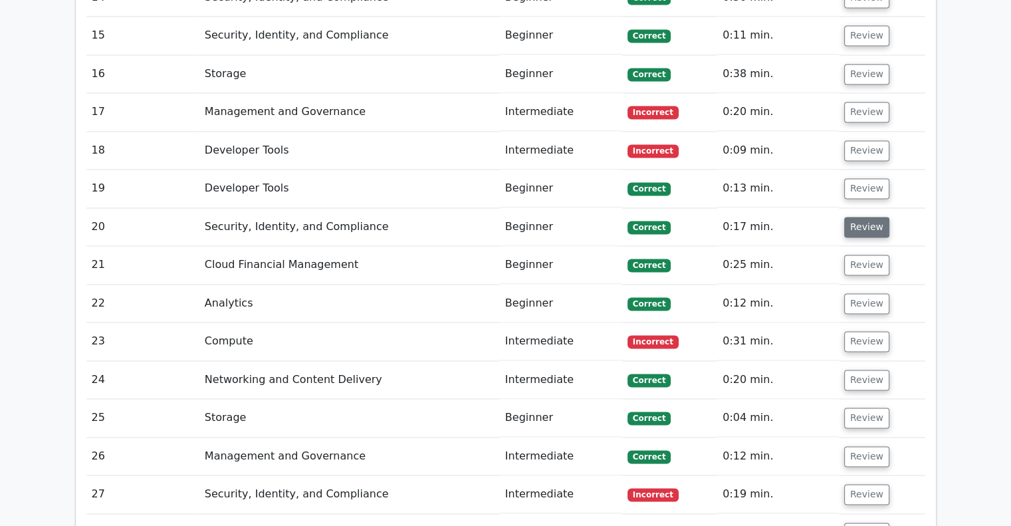
click at [856, 217] on button "Review" at bounding box center [866, 227] width 45 height 21
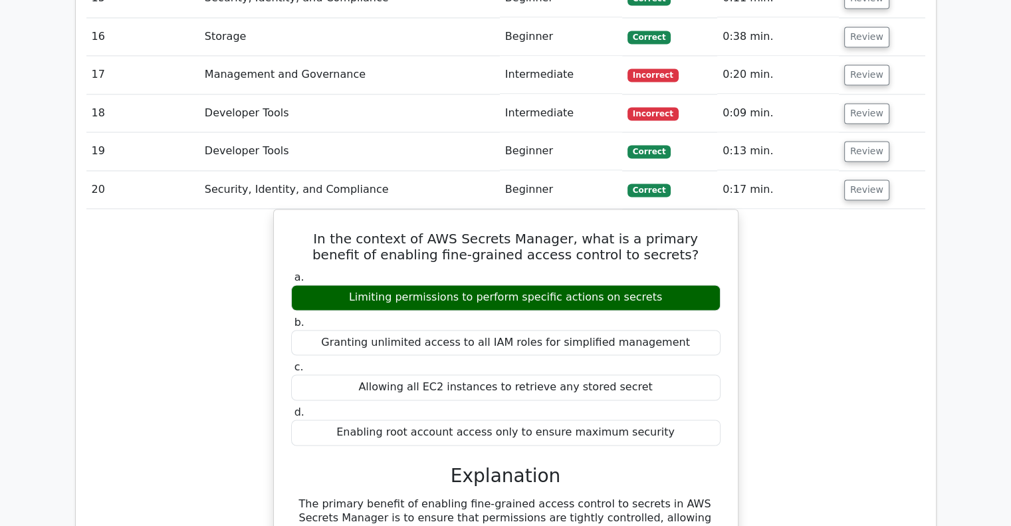
scroll to position [2052, 0]
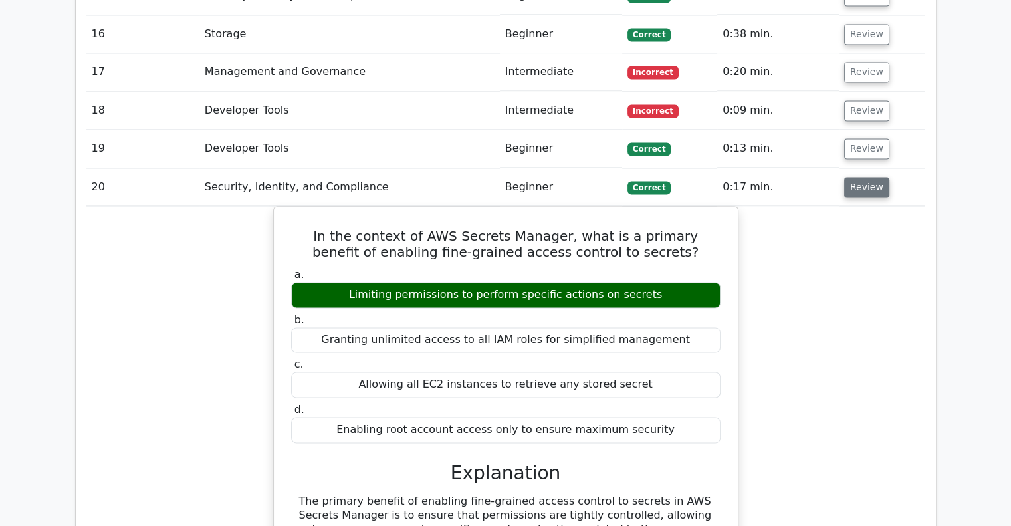
click at [864, 177] on button "Review" at bounding box center [866, 187] width 45 height 21
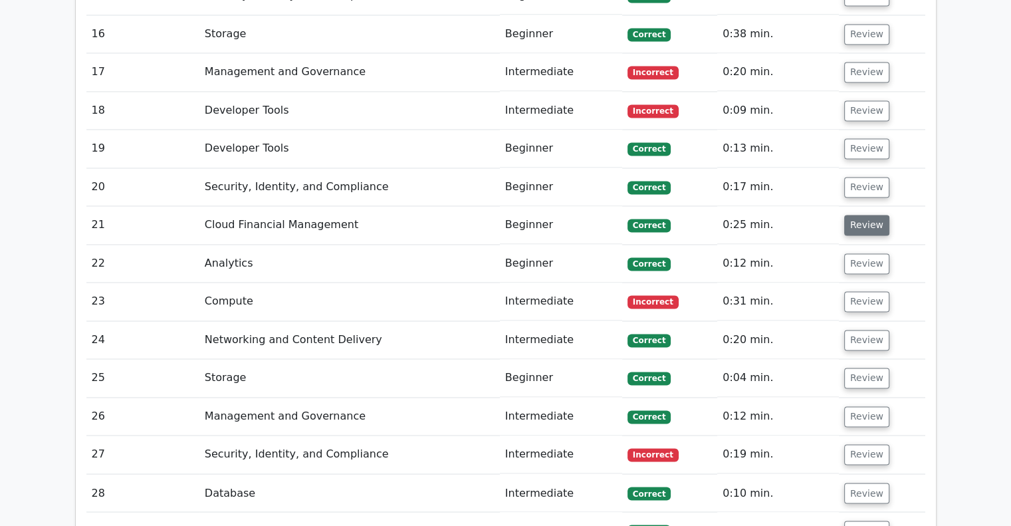
click at [864, 215] on button "Review" at bounding box center [866, 225] width 45 height 21
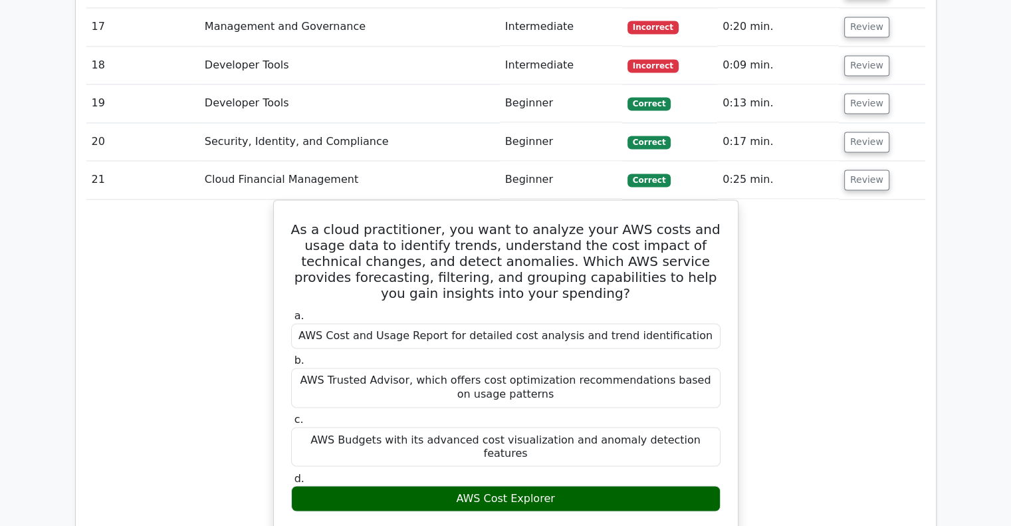
scroll to position [2097, 0]
click at [861, 169] on button "Review" at bounding box center [866, 179] width 45 height 21
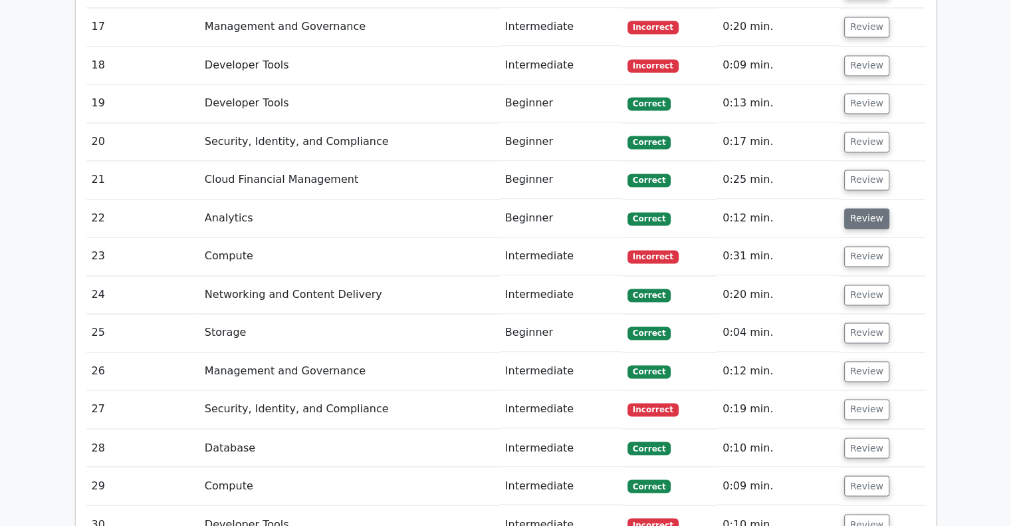
click at [863, 208] on button "Review" at bounding box center [866, 218] width 45 height 21
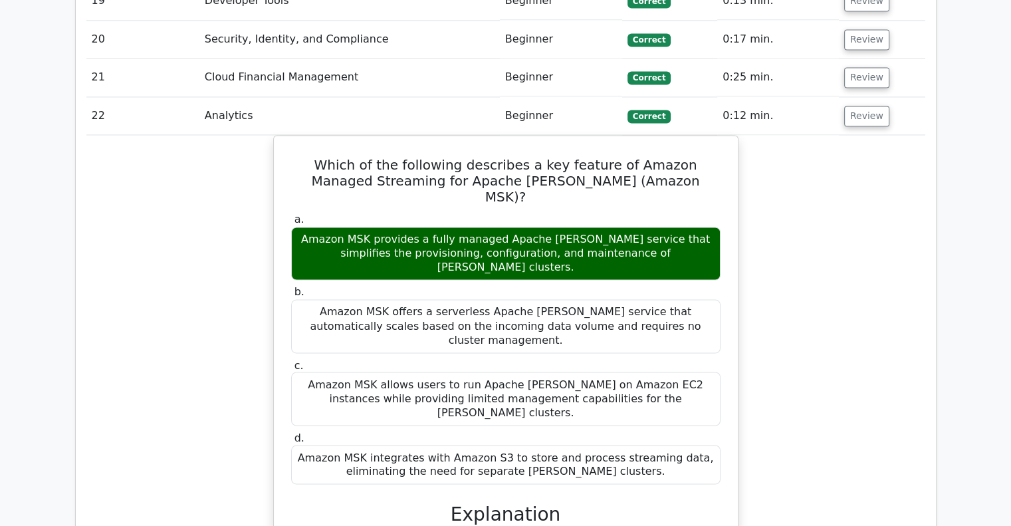
scroll to position [2198, 0]
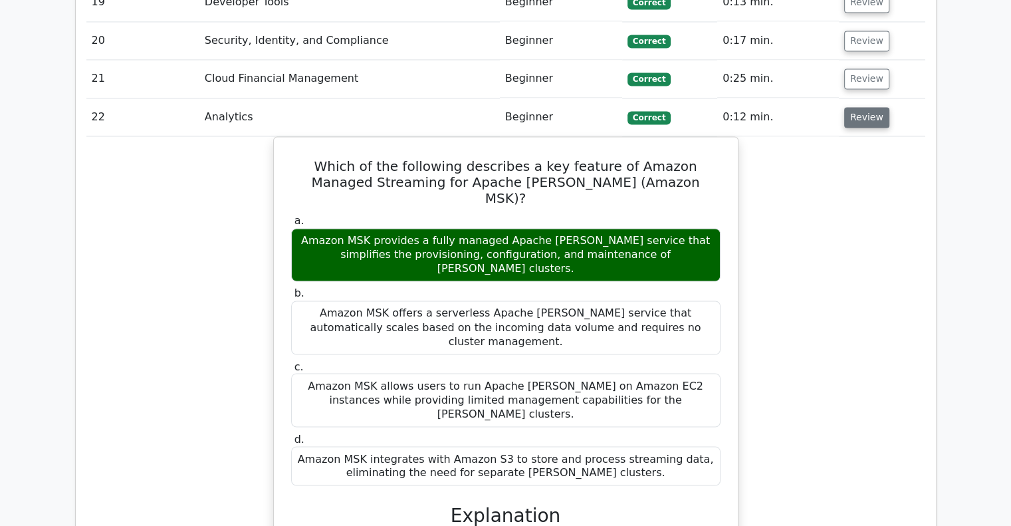
click at [869, 107] on button "Review" at bounding box center [866, 117] width 45 height 21
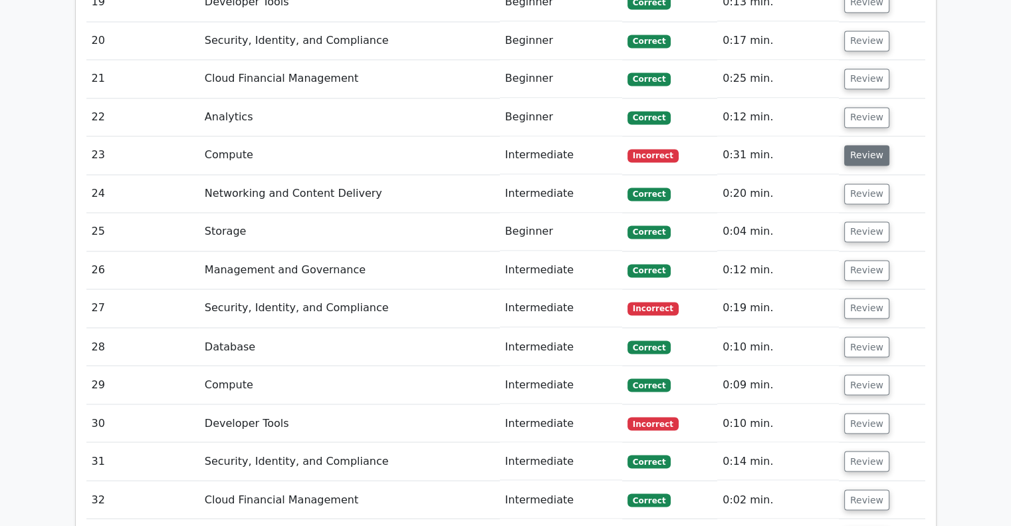
click at [863, 145] on button "Review" at bounding box center [866, 155] width 45 height 21
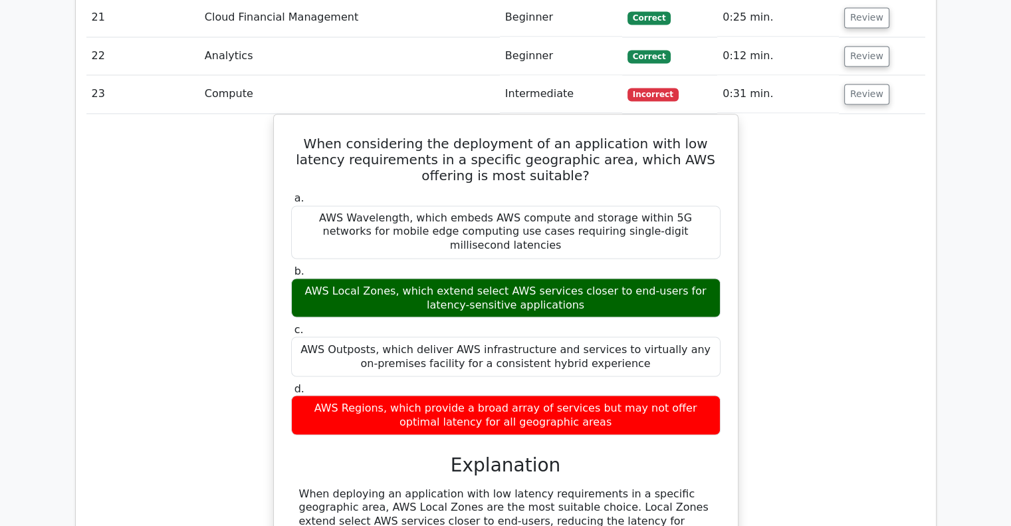
scroll to position [2256, 0]
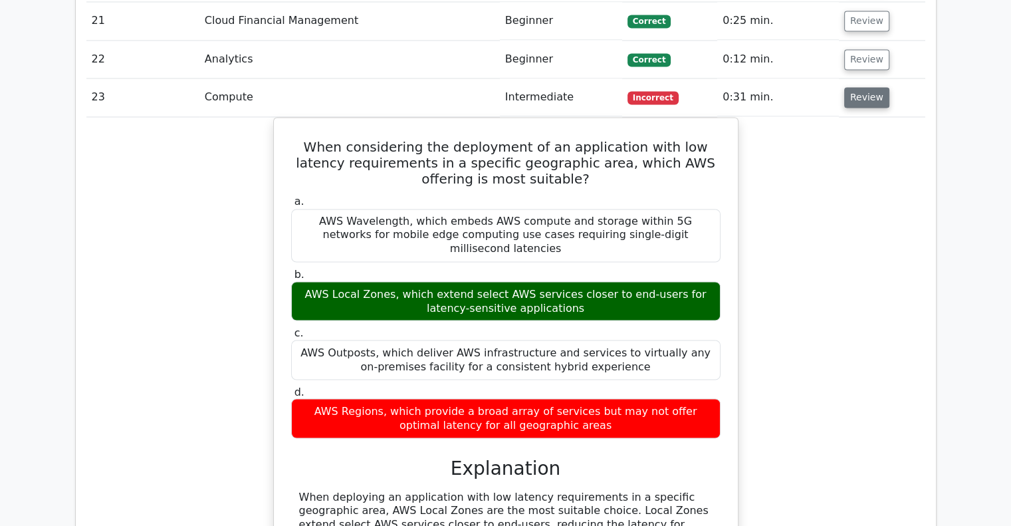
click at [864, 87] on button "Review" at bounding box center [866, 97] width 45 height 21
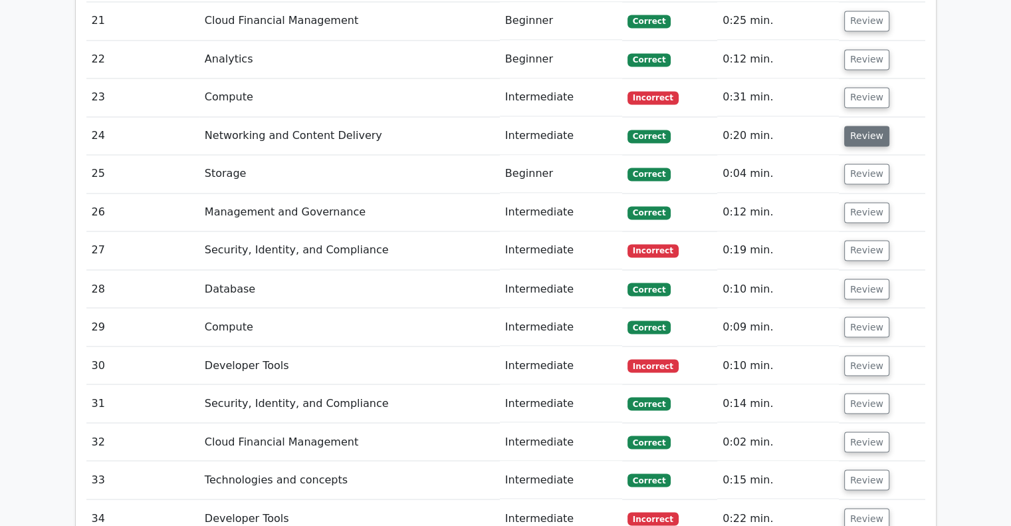
click at [864, 126] on button "Review" at bounding box center [866, 136] width 45 height 21
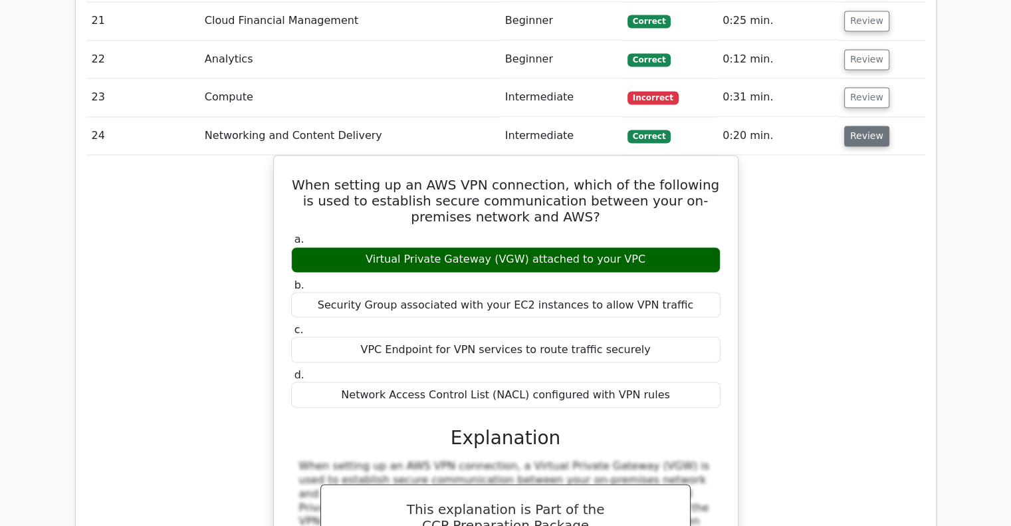
click at [869, 126] on button "Review" at bounding box center [866, 136] width 45 height 21
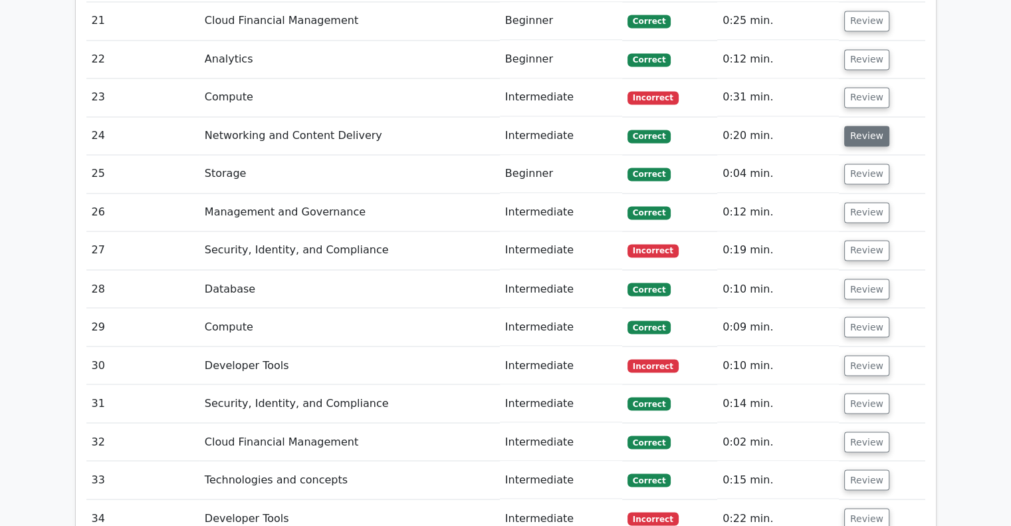
click at [869, 126] on button "Review" at bounding box center [866, 136] width 45 height 21
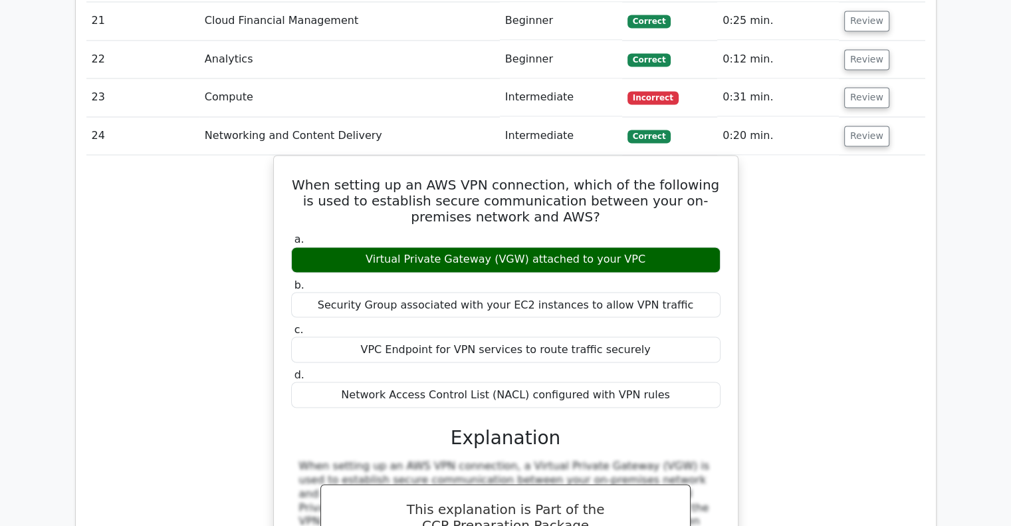
click at [916, 155] on div "When setting up an AWS VPN connection, which of the following is used to establ…" at bounding box center [505, 466] width 839 height 623
click at [873, 126] on button "Review" at bounding box center [866, 136] width 45 height 21
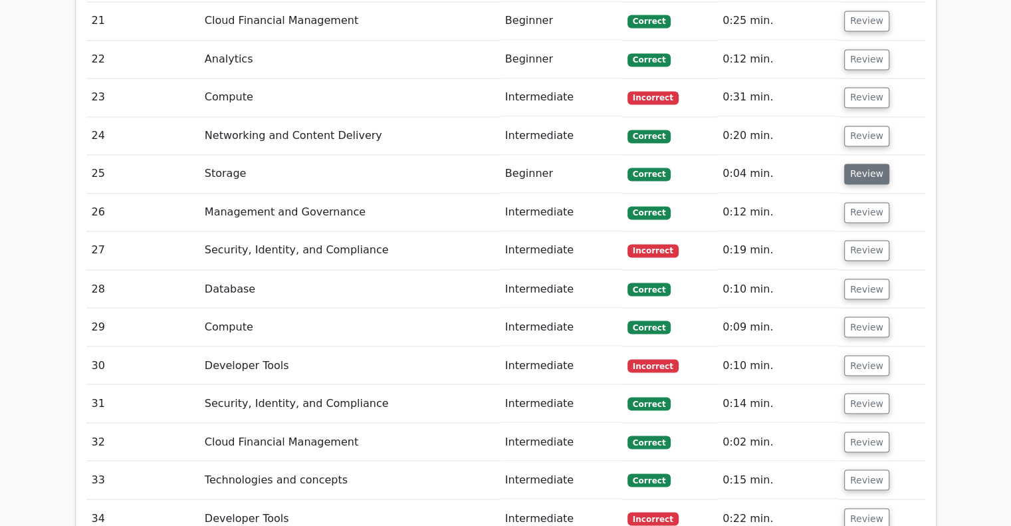
click at [866, 163] on button "Review" at bounding box center [866, 173] width 45 height 21
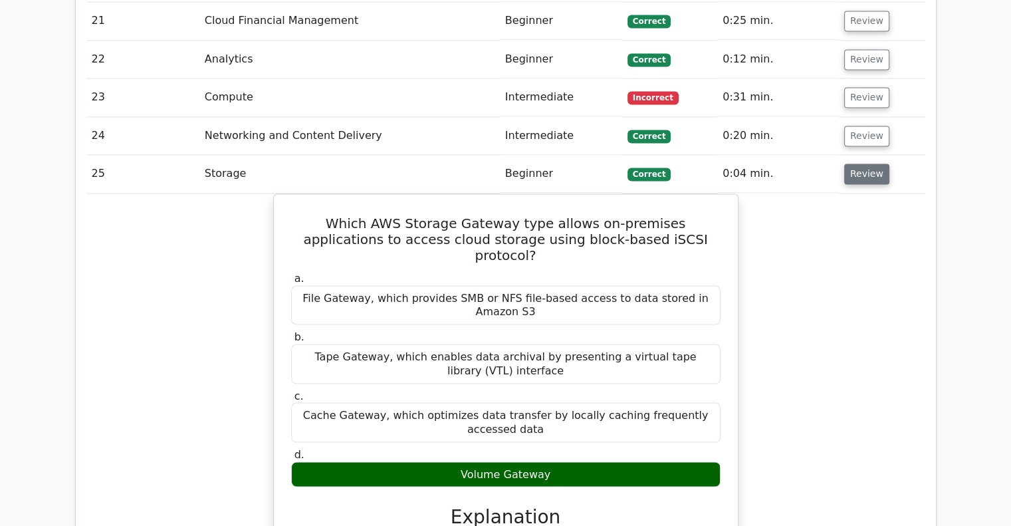
click at [871, 163] on button "Review" at bounding box center [866, 173] width 45 height 21
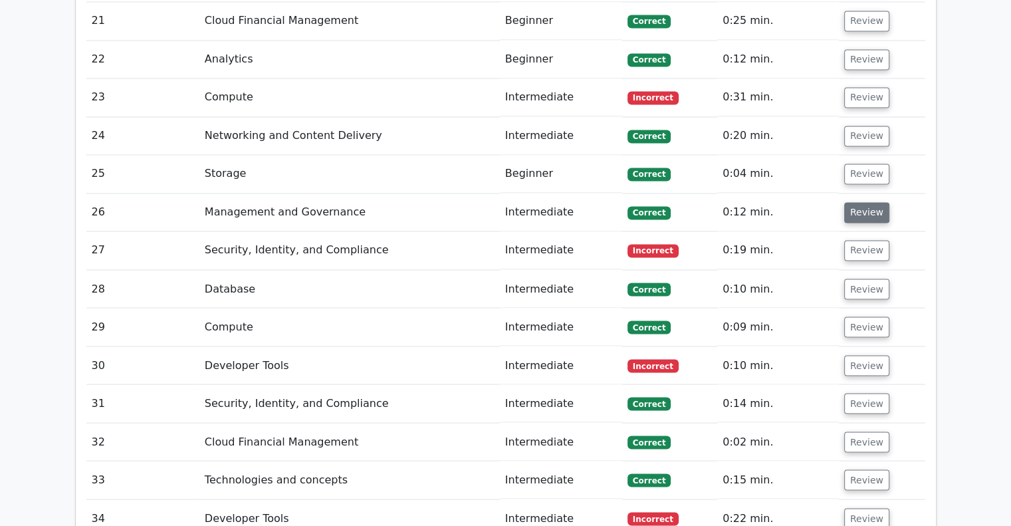
click at [868, 202] on button "Review" at bounding box center [866, 212] width 45 height 21
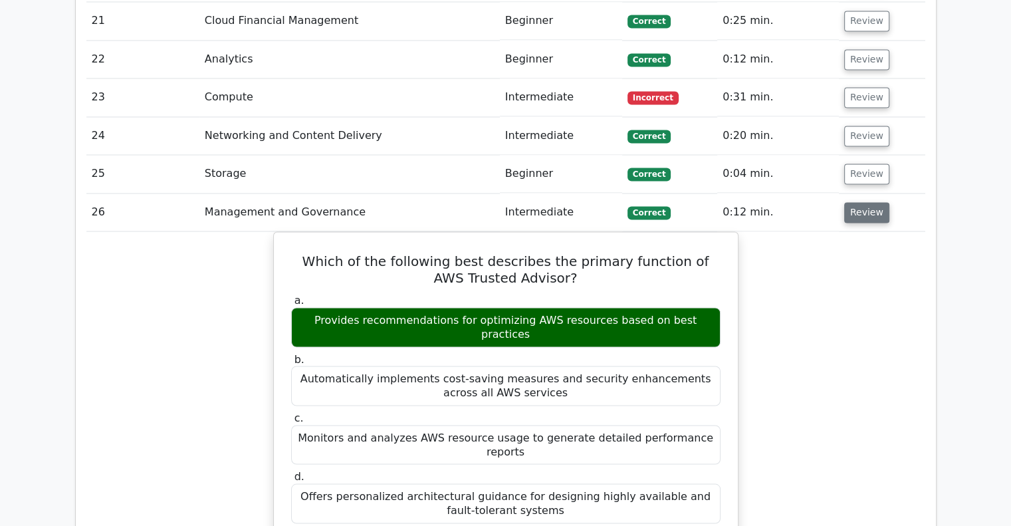
click at [872, 202] on button "Review" at bounding box center [866, 212] width 45 height 21
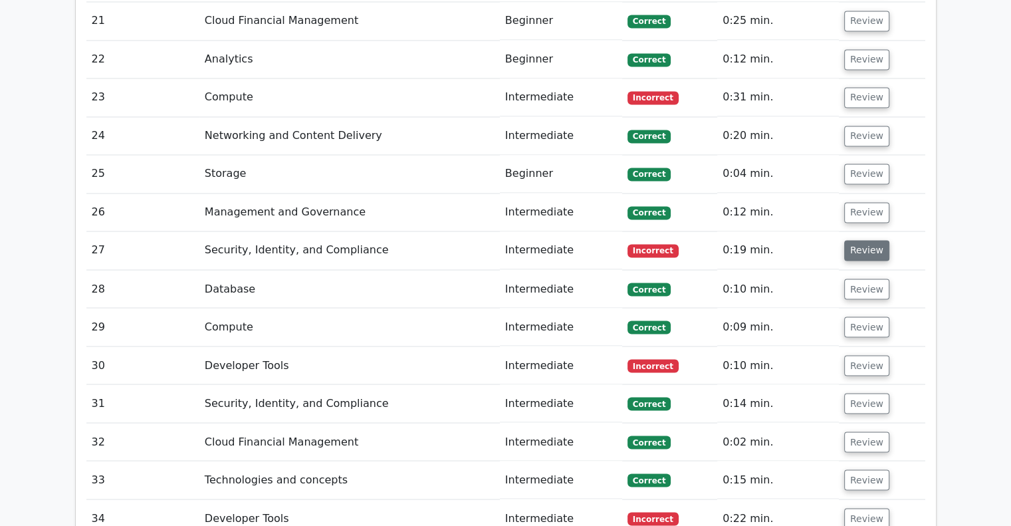
click at [862, 240] on button "Review" at bounding box center [866, 250] width 45 height 21
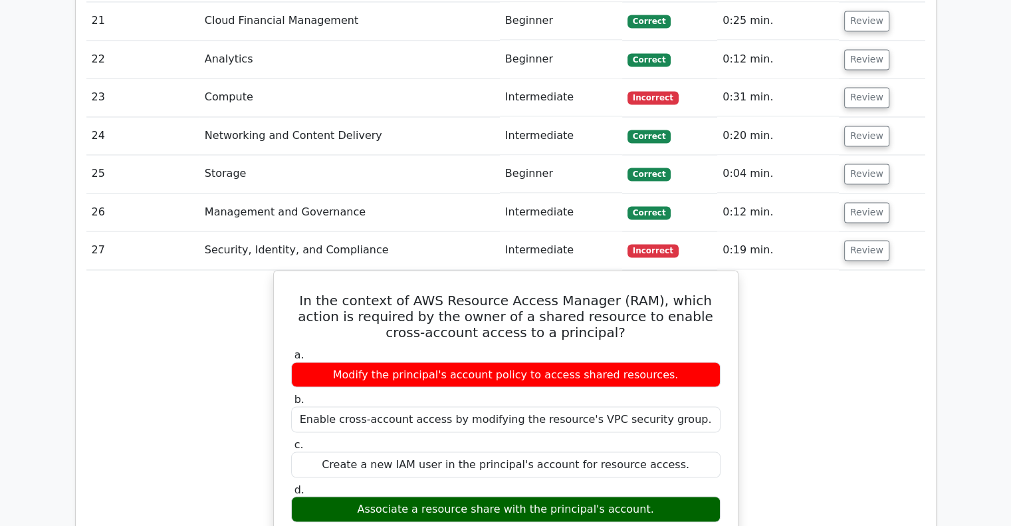
click at [862, 231] on td "Review" at bounding box center [882, 250] width 86 height 38
click at [858, 240] on button "Review" at bounding box center [866, 250] width 45 height 21
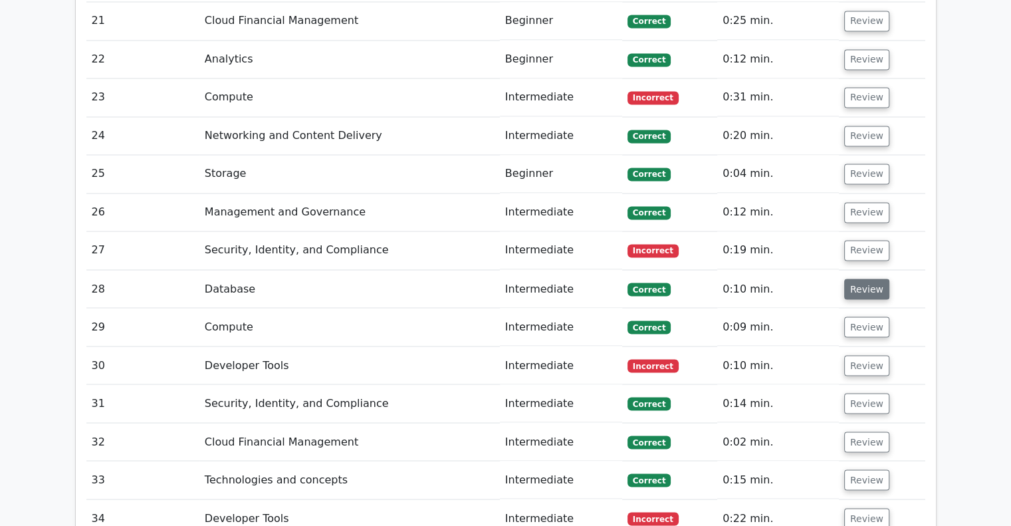
click at [858, 278] on button "Review" at bounding box center [866, 288] width 45 height 21
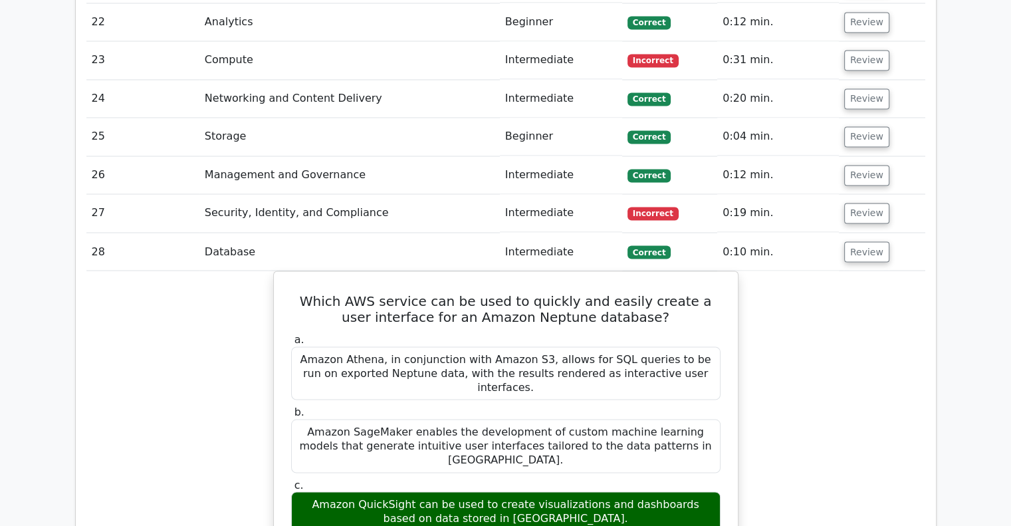
scroll to position [2299, 0]
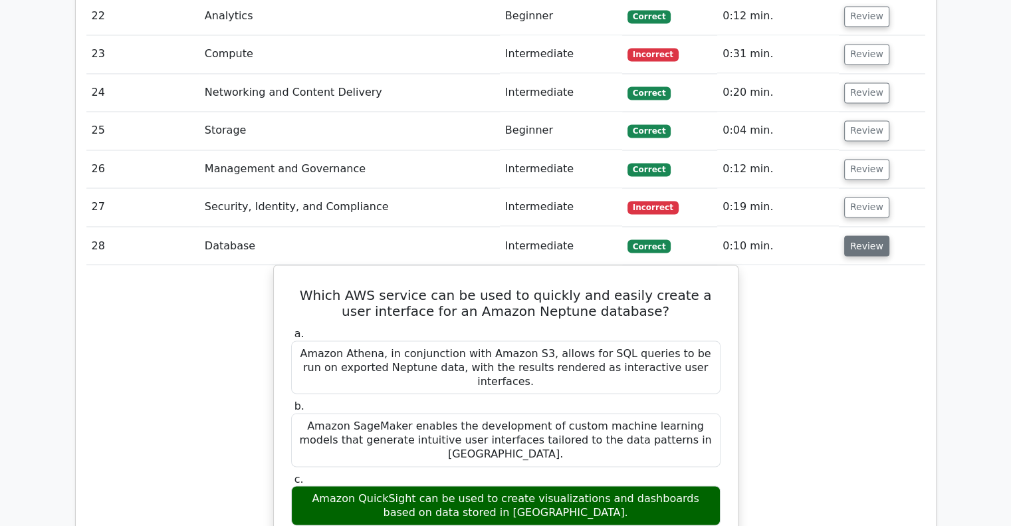
click at [871, 235] on button "Review" at bounding box center [866, 245] width 45 height 21
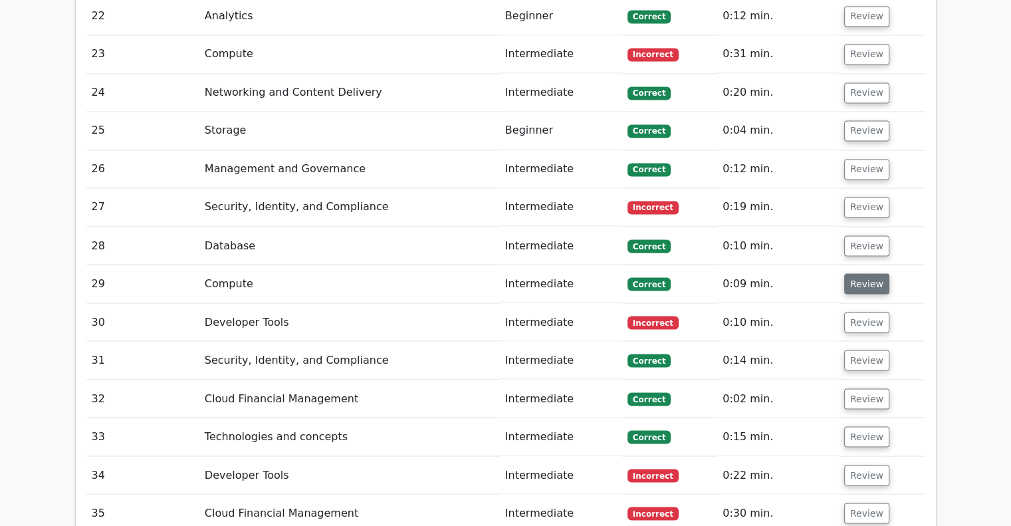
click at [866, 273] on button "Review" at bounding box center [866, 283] width 45 height 21
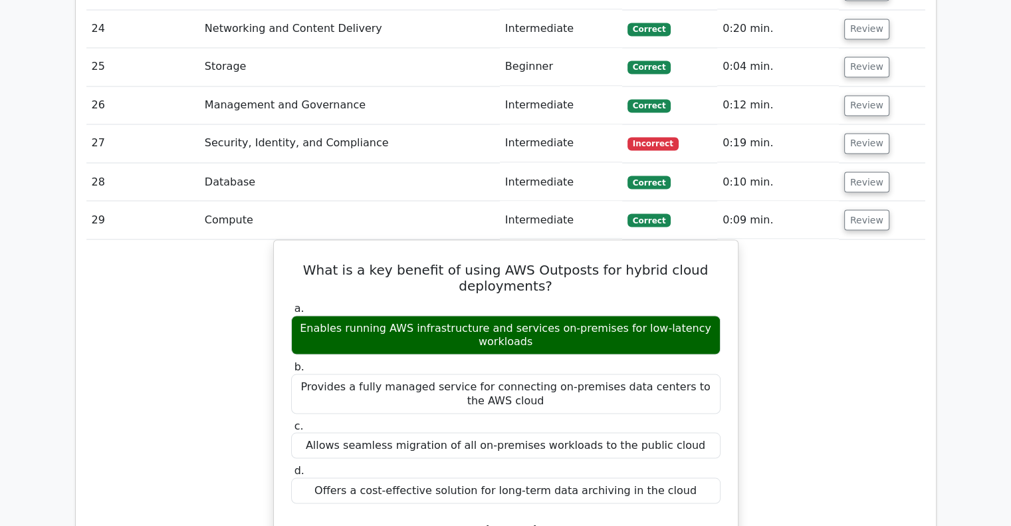
scroll to position [2360, 0]
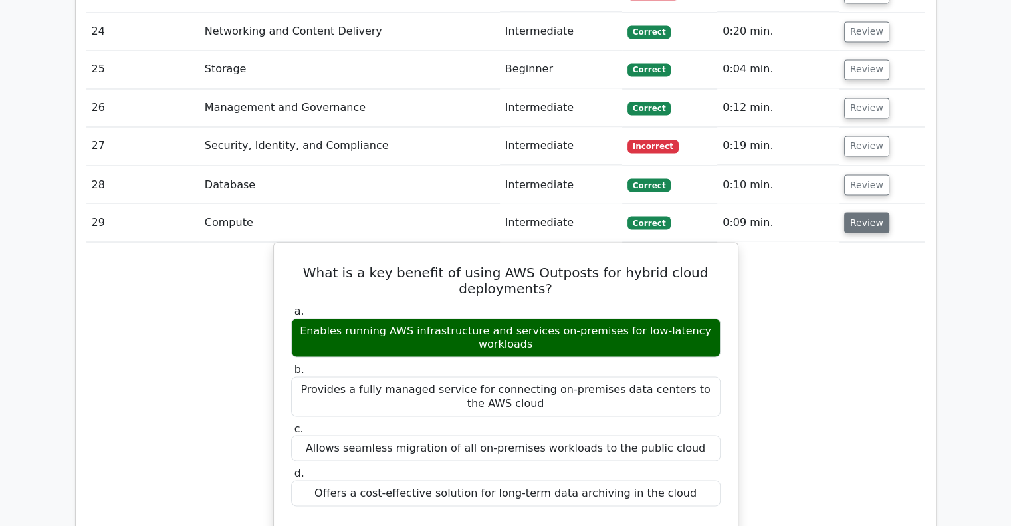
click at [869, 212] on button "Review" at bounding box center [866, 222] width 45 height 21
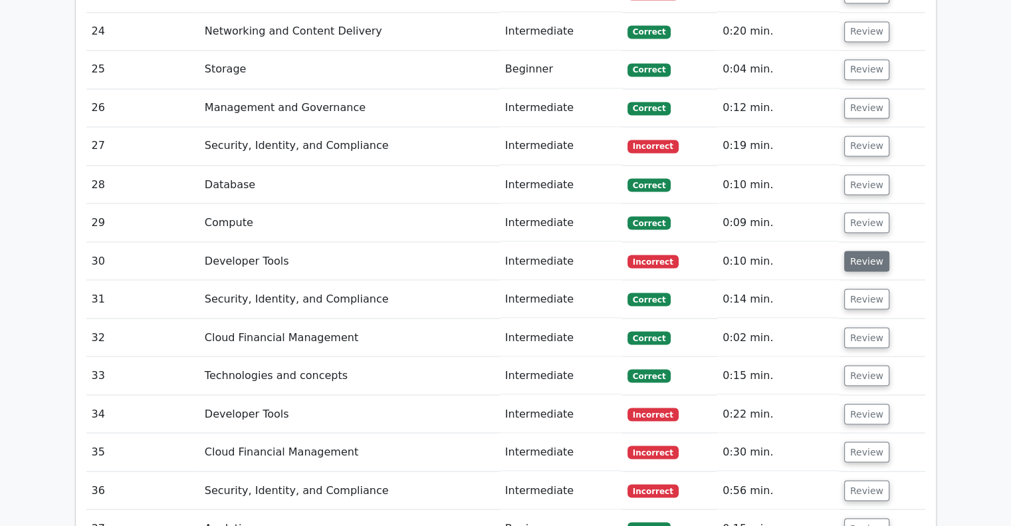
click at [864, 251] on button "Review" at bounding box center [866, 261] width 45 height 21
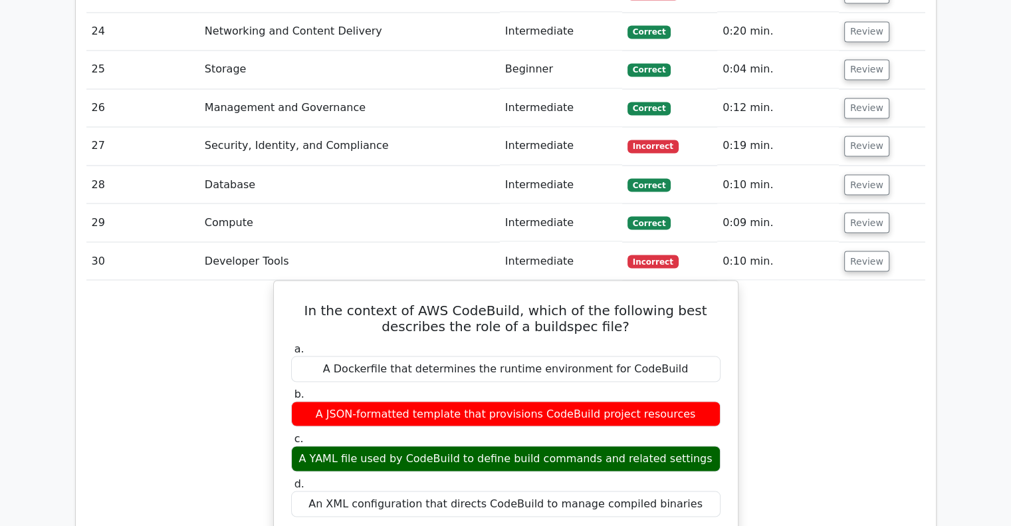
click at [853, 242] on td "Review" at bounding box center [882, 261] width 86 height 38
click at [863, 251] on button "Review" at bounding box center [866, 261] width 45 height 21
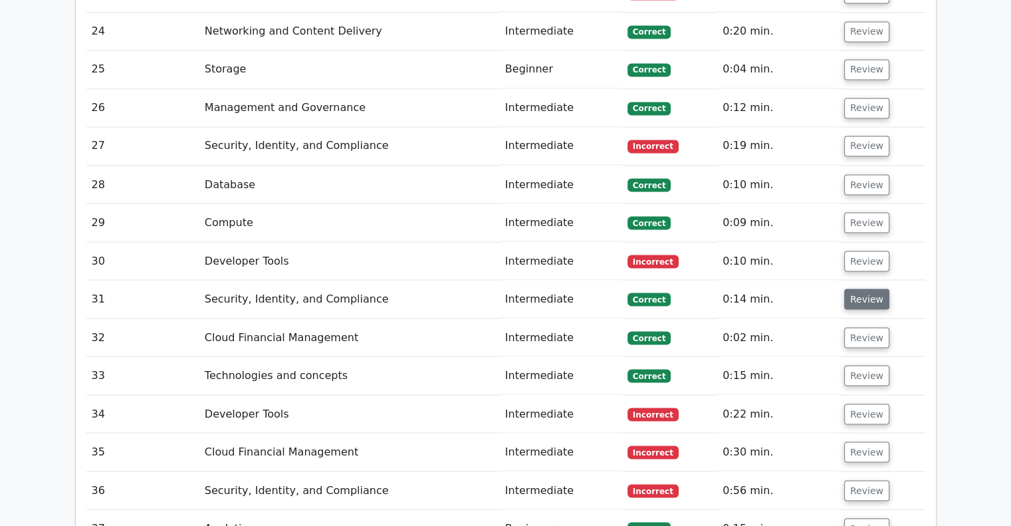
click at [862, 288] on button "Review" at bounding box center [866, 298] width 45 height 21
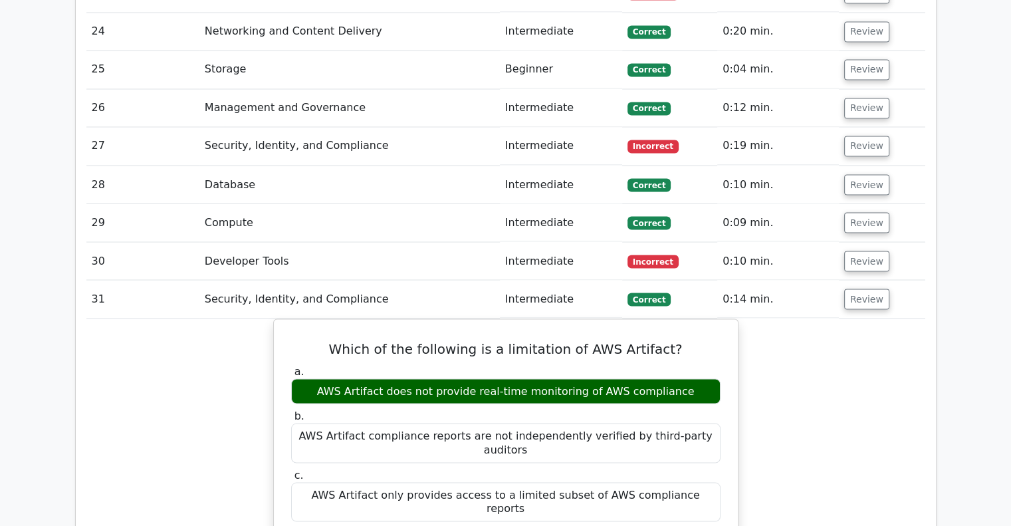
scroll to position [2384, 0]
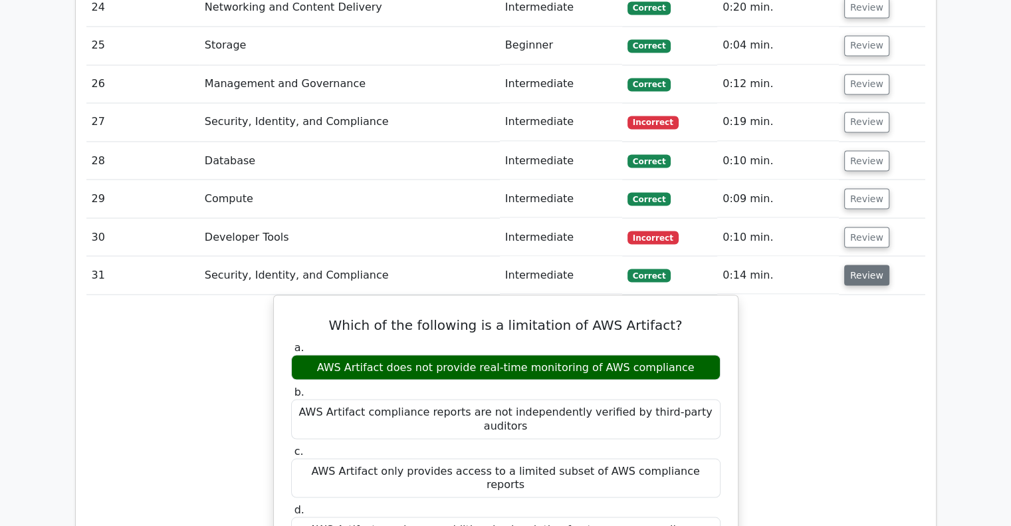
click at [866, 264] on button "Review" at bounding box center [866, 274] width 45 height 21
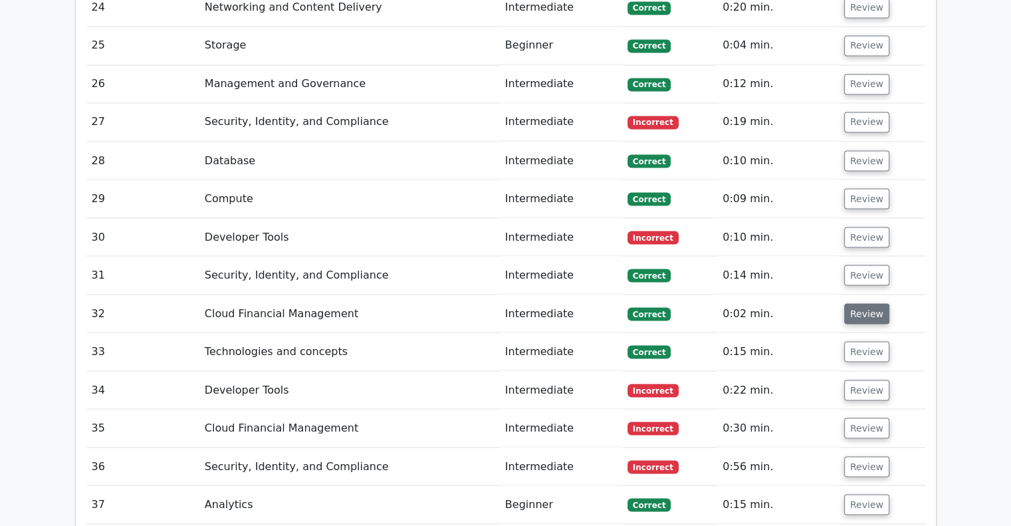
click at [866, 303] on button "Review" at bounding box center [866, 313] width 45 height 21
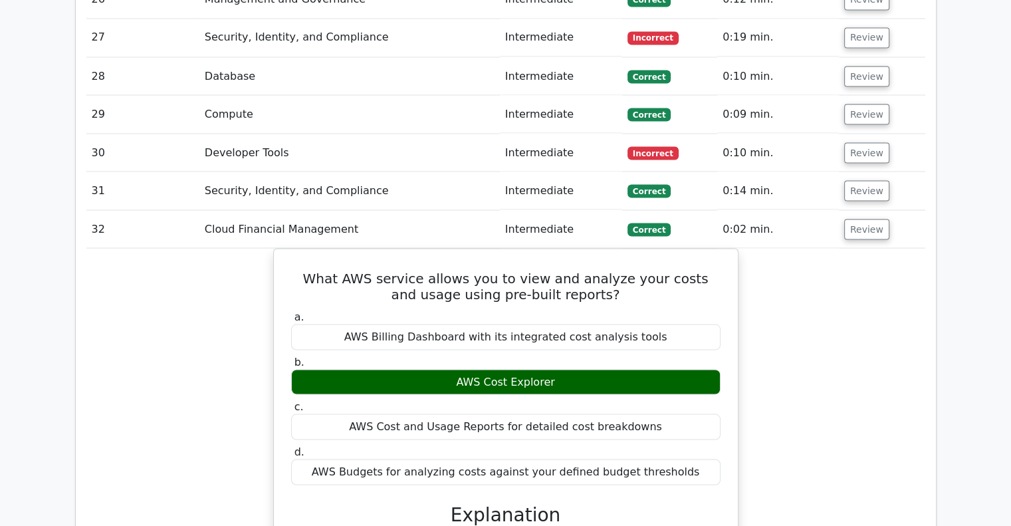
scroll to position [2469, 0]
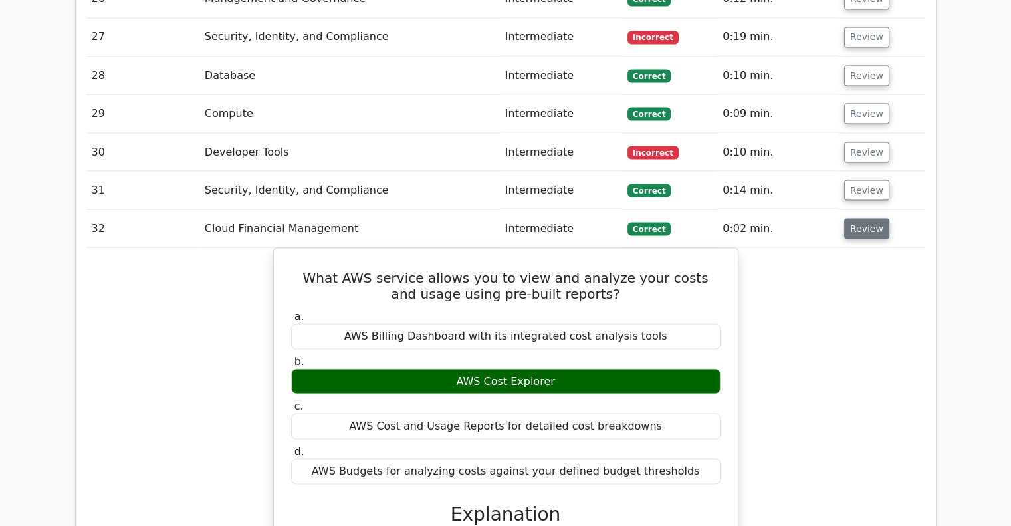
click at [868, 218] on button "Review" at bounding box center [866, 228] width 45 height 21
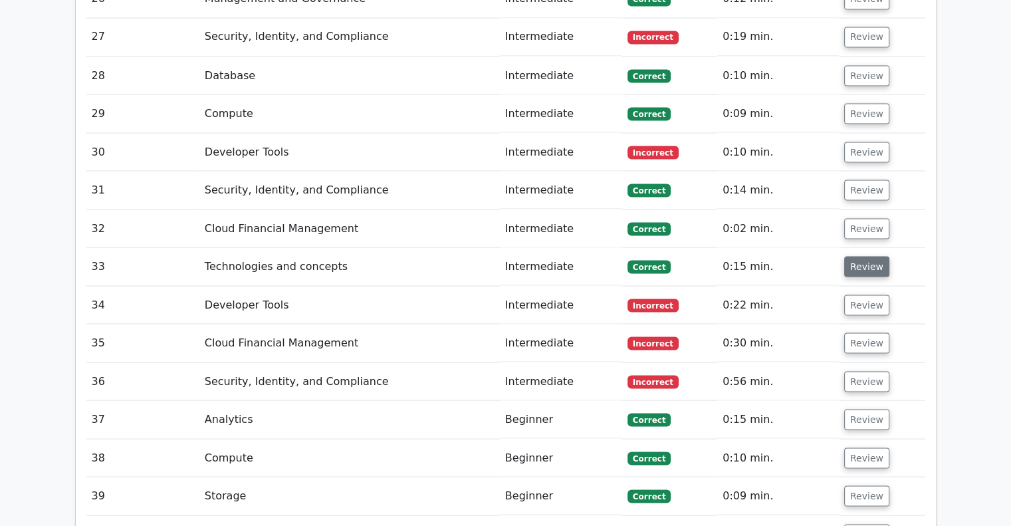
click at [862, 256] on button "Review" at bounding box center [866, 266] width 45 height 21
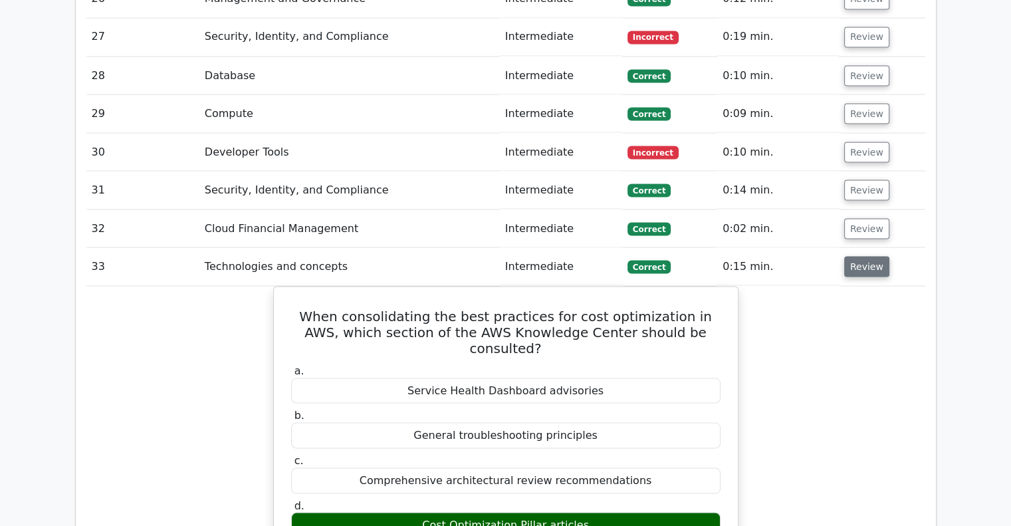
click at [867, 256] on button "Review" at bounding box center [866, 266] width 45 height 21
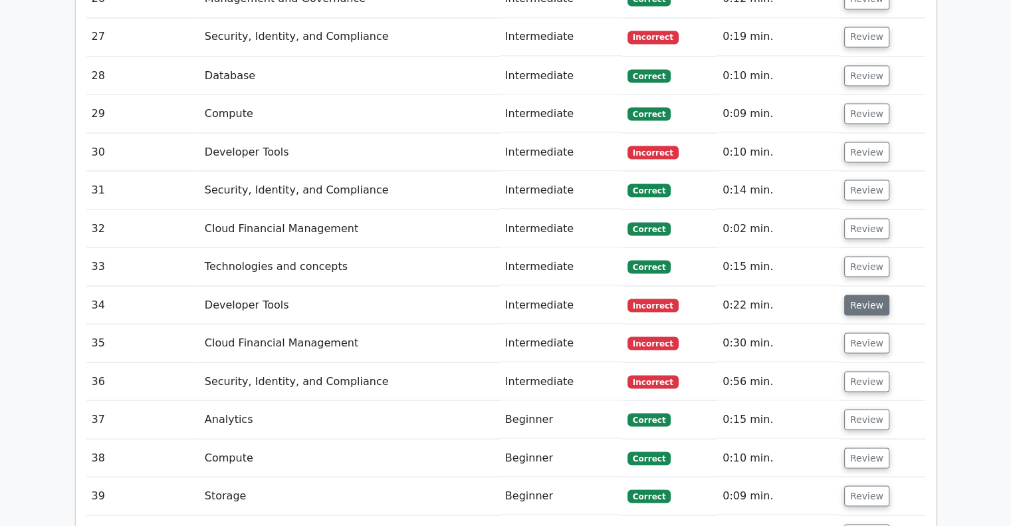
click at [862, 294] on button "Review" at bounding box center [866, 304] width 45 height 21
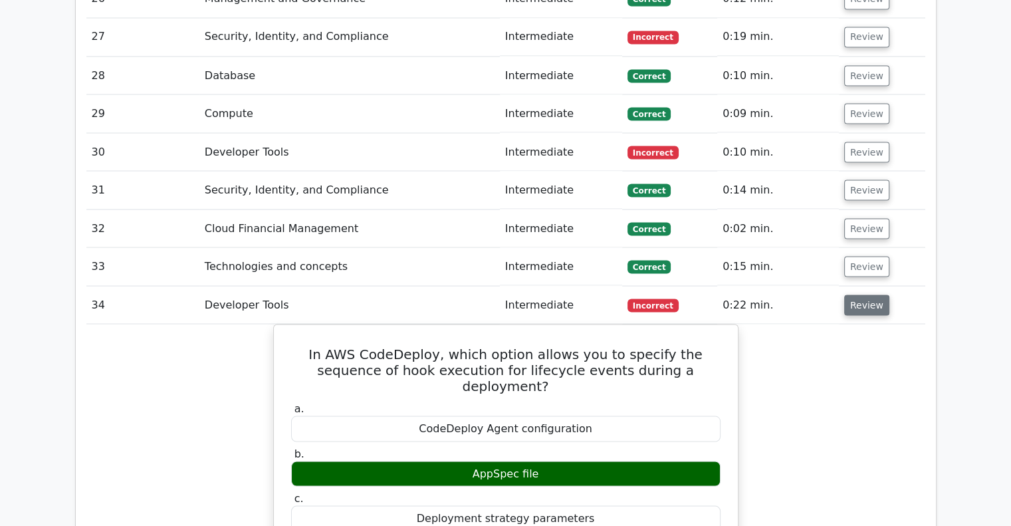
click at [868, 294] on button "Review" at bounding box center [866, 304] width 45 height 21
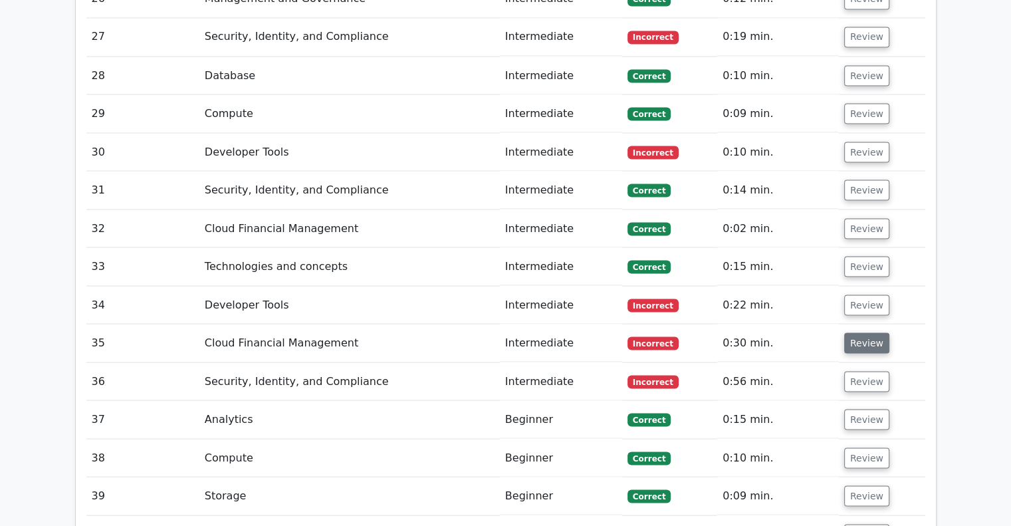
click at [870, 332] on button "Review" at bounding box center [866, 342] width 45 height 21
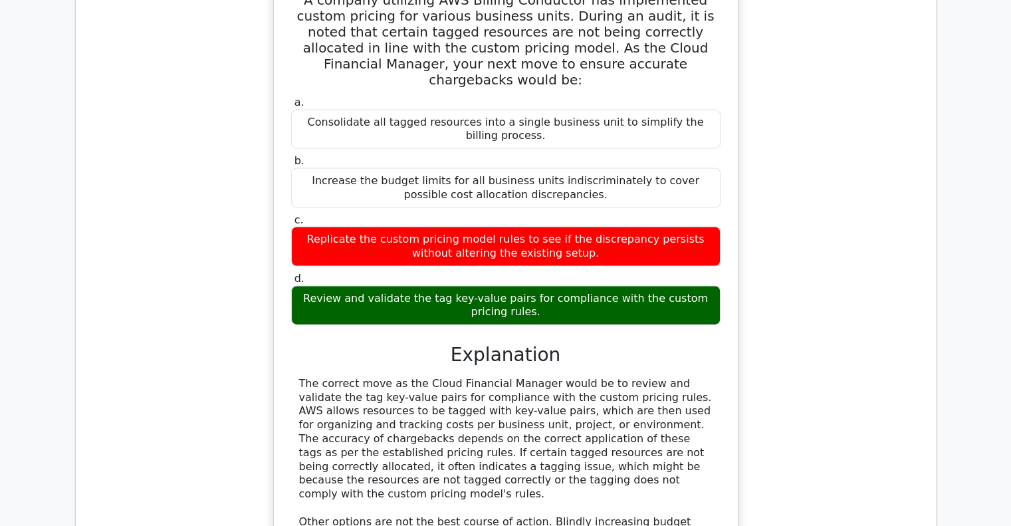
scroll to position [2862, 0]
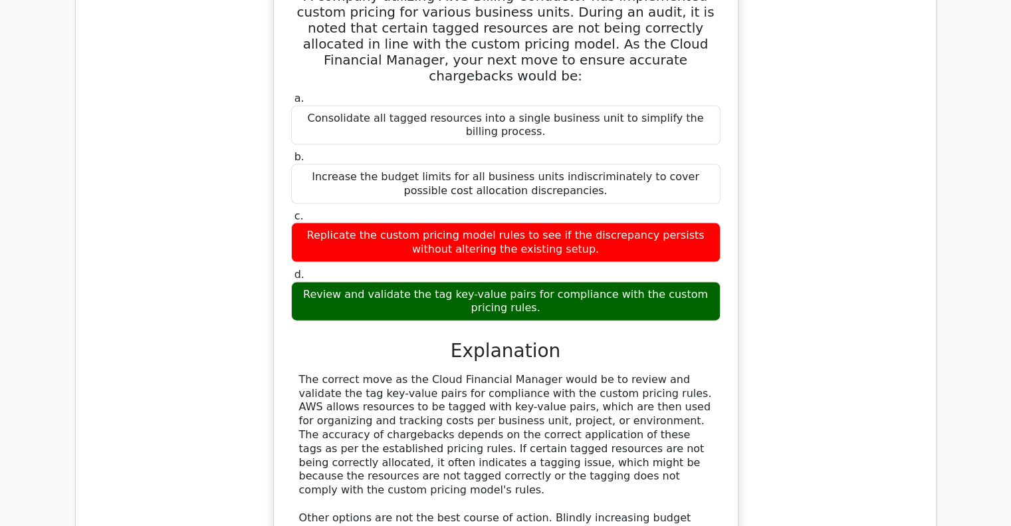
click at [691, 89] on div "a. Consolidate all tagged resources into a single business unit to simplify the…" at bounding box center [505, 206] width 445 height 235
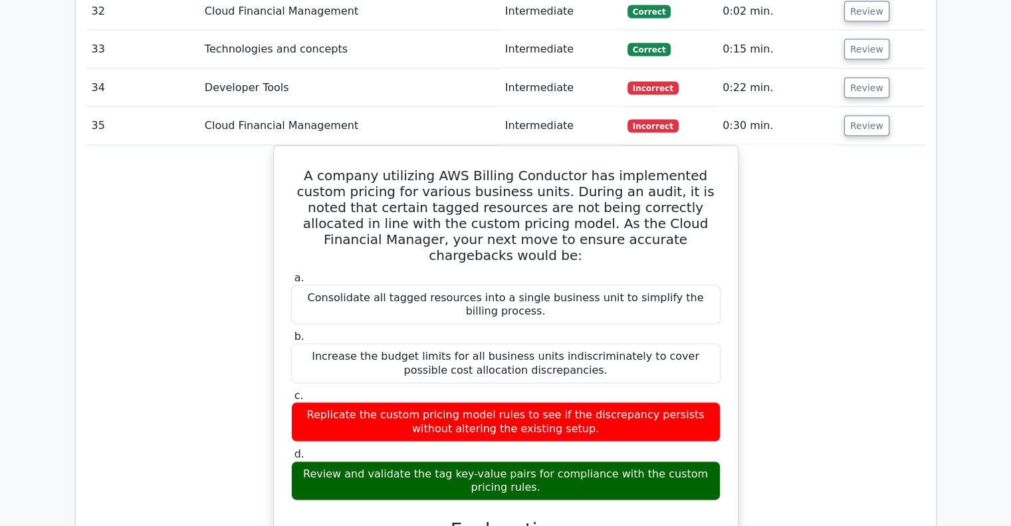
scroll to position [2683, 0]
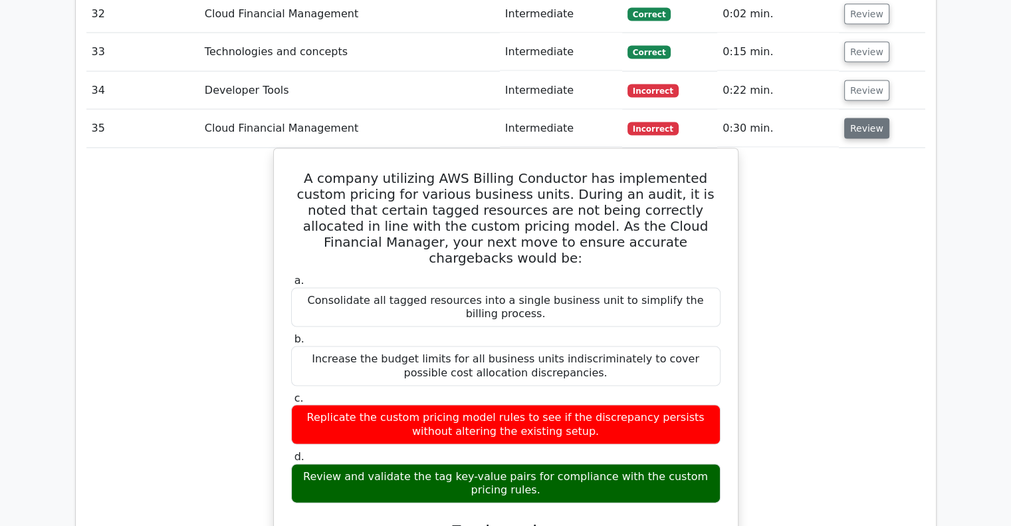
click at [861, 118] on button "Review" at bounding box center [866, 128] width 45 height 21
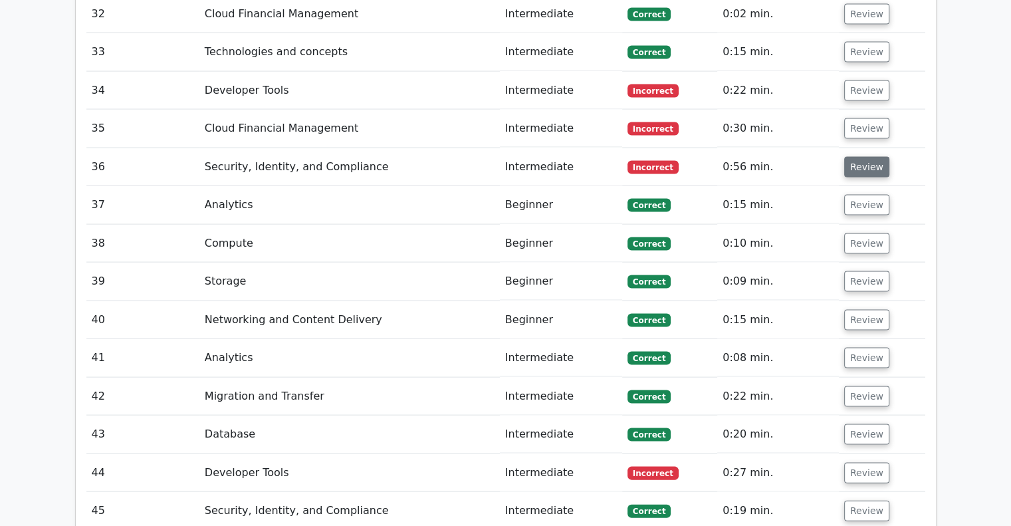
click at [862, 157] on button "Review" at bounding box center [866, 167] width 45 height 21
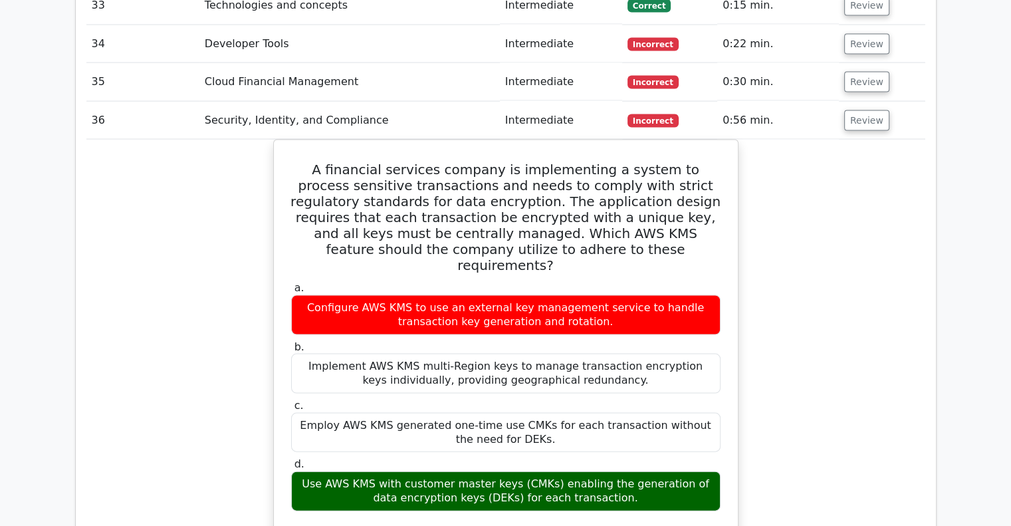
scroll to position [2731, 0]
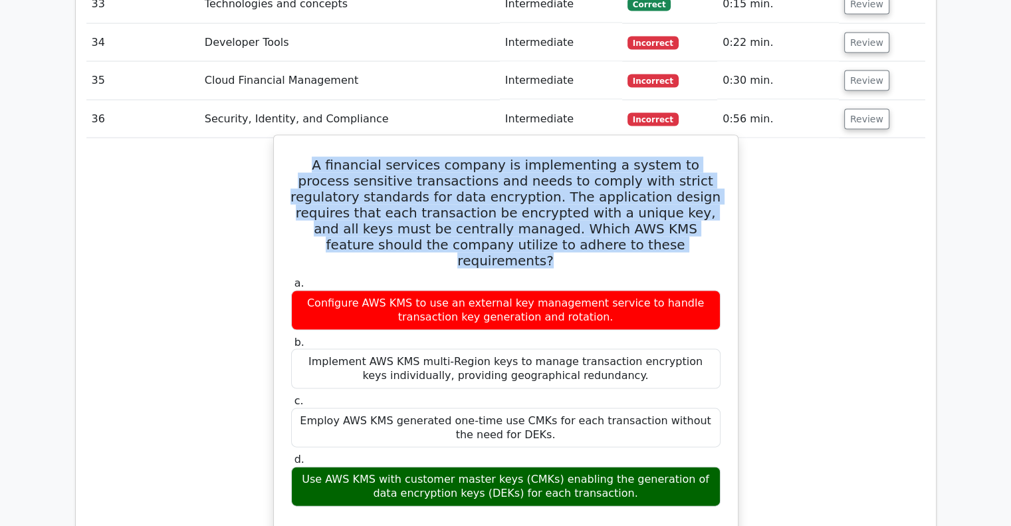
drag, startPoint x: 639, startPoint y: 187, endPoint x: 287, endPoint y: 107, distance: 361.1
click at [287, 141] on div "A financial services company is implementing a system to process sensitive tran…" at bounding box center [505, 484] width 453 height 687
copy h5 "A financial services company is implementing a system to process sensitive tran…"
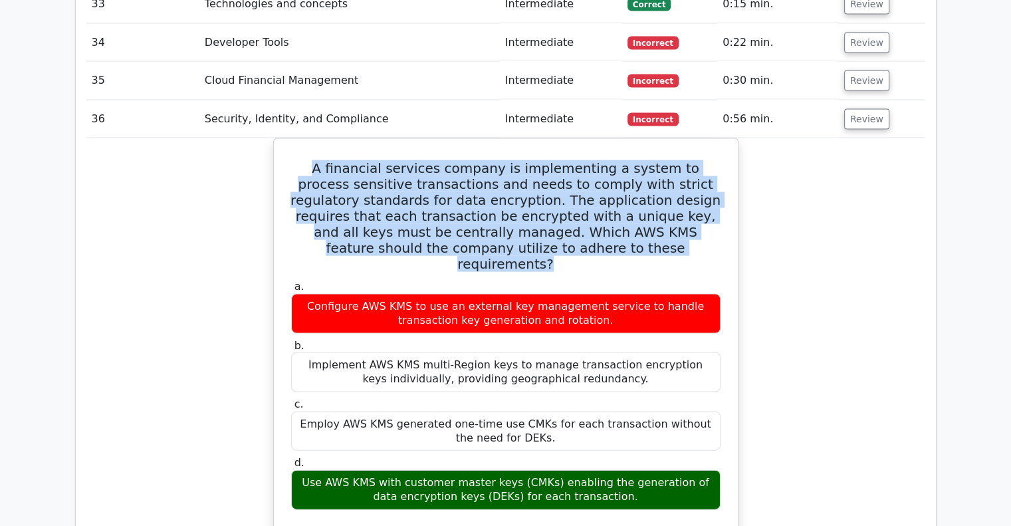
click at [852, 138] on div "A financial services company is implementing a system to process sensitive tran…" at bounding box center [505, 495] width 839 height 715
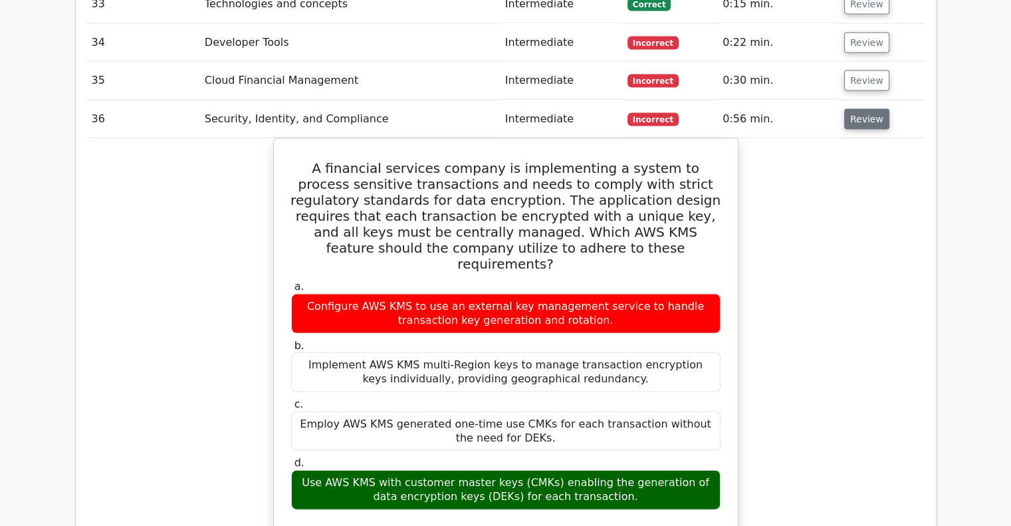
click at [862, 109] on button "Review" at bounding box center [866, 119] width 45 height 21
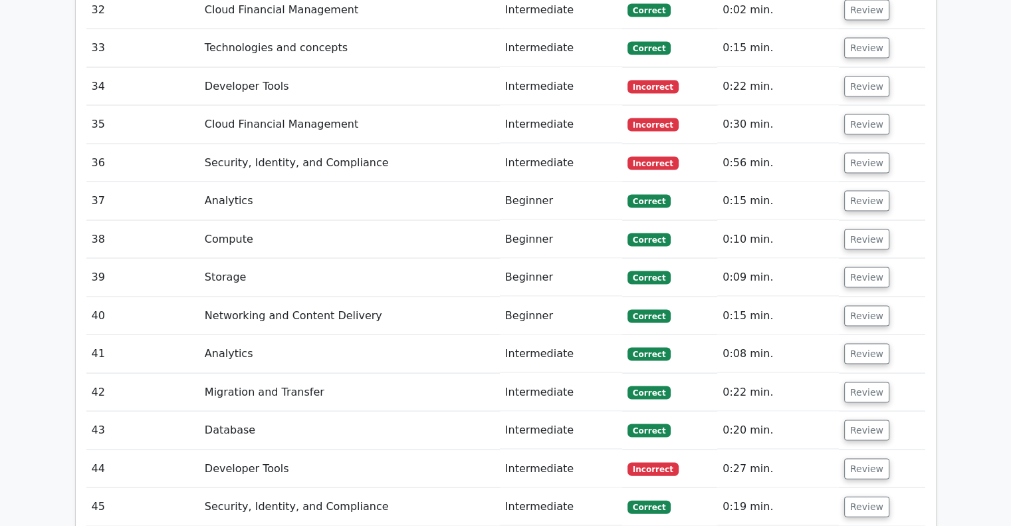
scroll to position [2686, 0]
click at [862, 191] on button "Review" at bounding box center [866, 201] width 45 height 21
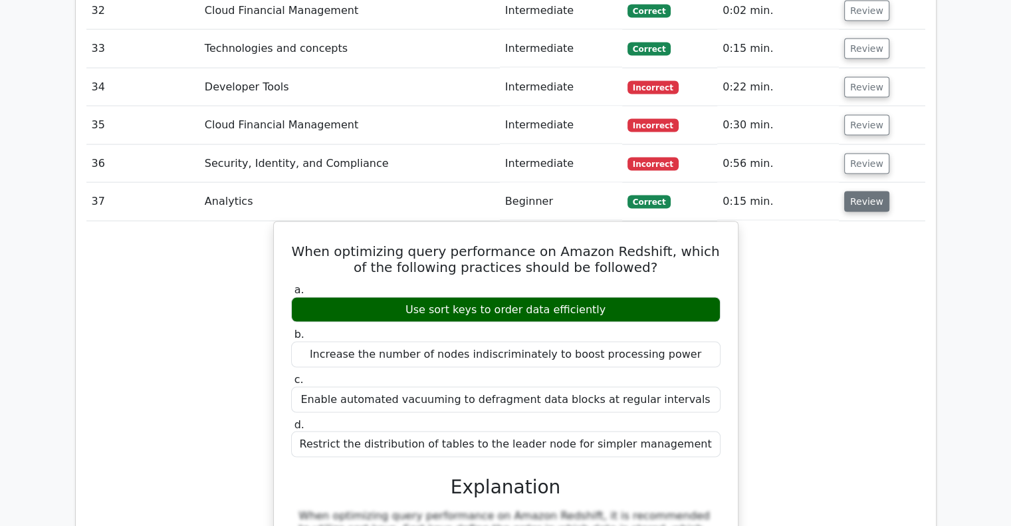
click at [861, 191] on button "Review" at bounding box center [866, 201] width 45 height 21
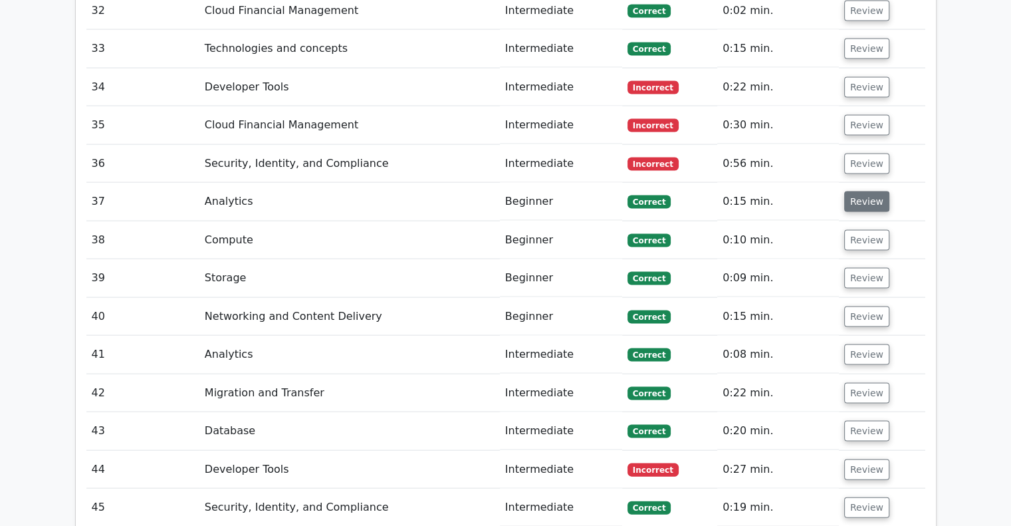
click at [858, 191] on button "Review" at bounding box center [866, 201] width 45 height 21
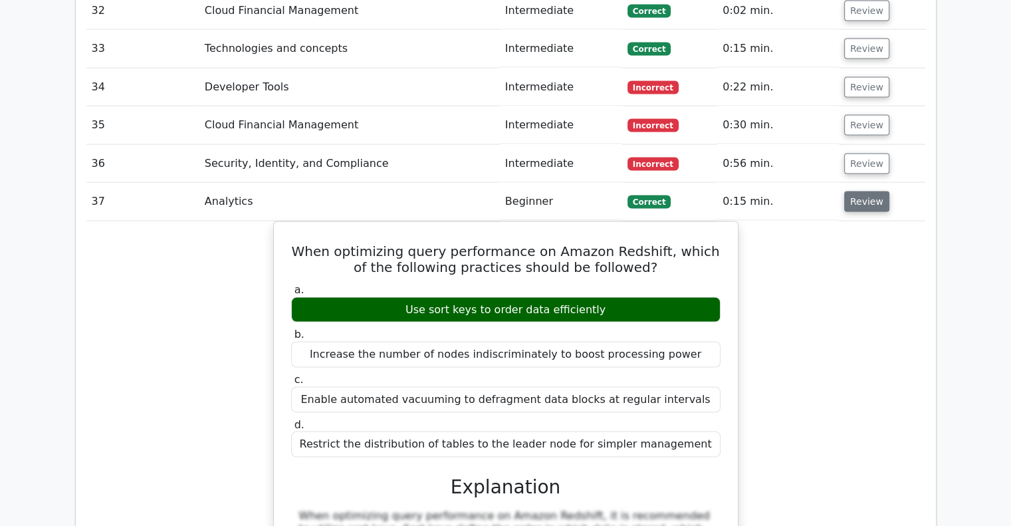
click at [858, 191] on button "Review" at bounding box center [866, 201] width 45 height 21
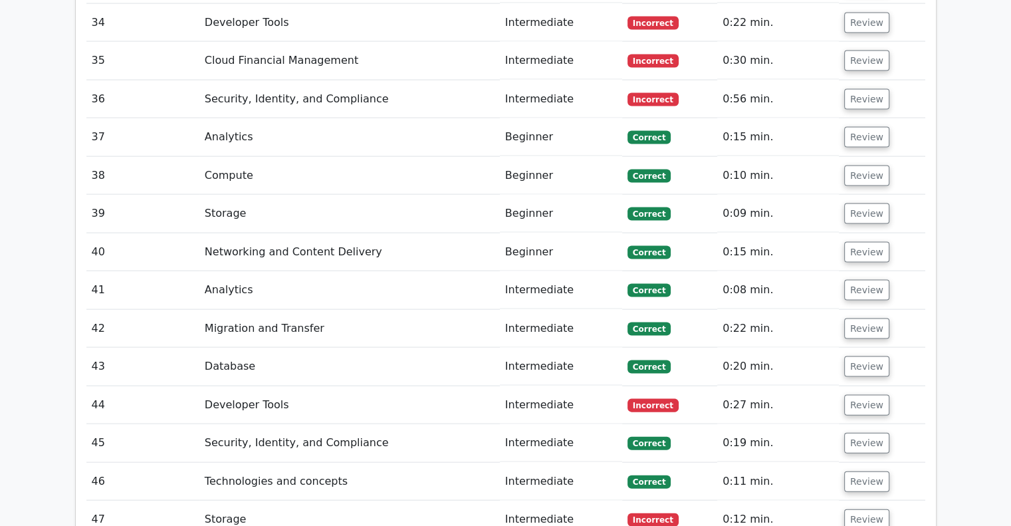
scroll to position [2747, 0]
